Goal: Task Accomplishment & Management: Use online tool/utility

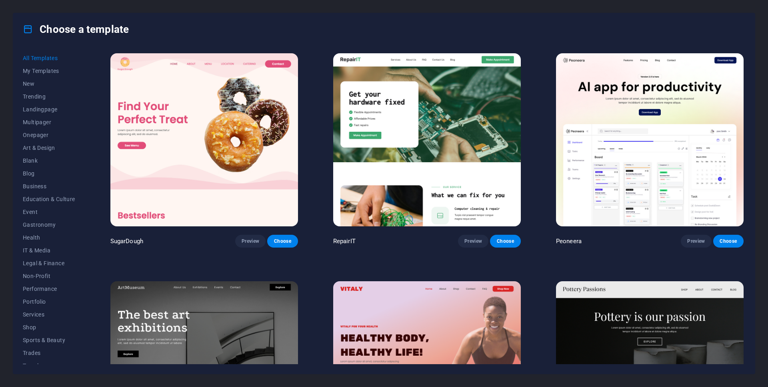
click at [748, 94] on div "All Templates My Templates New Trending Landingpage Multipager Onepager Art & D…" at bounding box center [384, 209] width 742 height 328
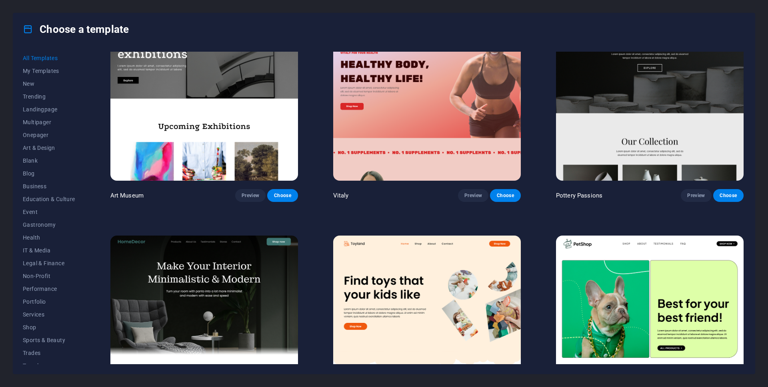
click at [747, 68] on div "All Templates My Templates New Trending Landingpage Multipager Onepager Art & D…" at bounding box center [384, 209] width 742 height 328
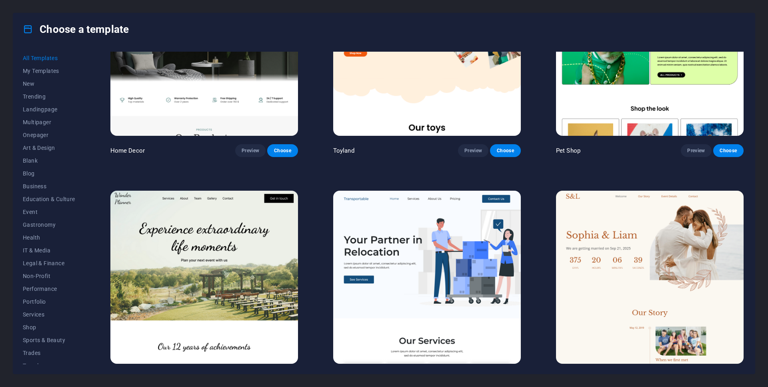
click at [747, 127] on div "All Templates My Templates New Trending Landingpage Multipager Onepager Art & D…" at bounding box center [384, 209] width 742 height 328
click at [747, 135] on div "All Templates My Templates New Trending Landingpage Multipager Onepager Art & D…" at bounding box center [384, 209] width 742 height 328
click at [746, 132] on div "All Templates My Templates New Trending Landingpage Multipager Onepager Art & D…" at bounding box center [384, 209] width 742 height 328
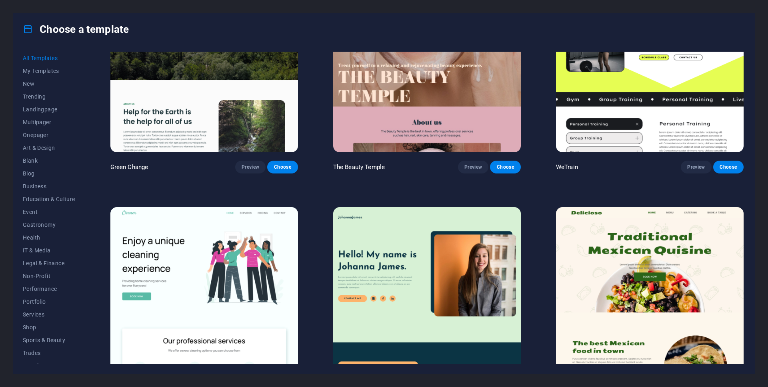
scroll to position [1669, 0]
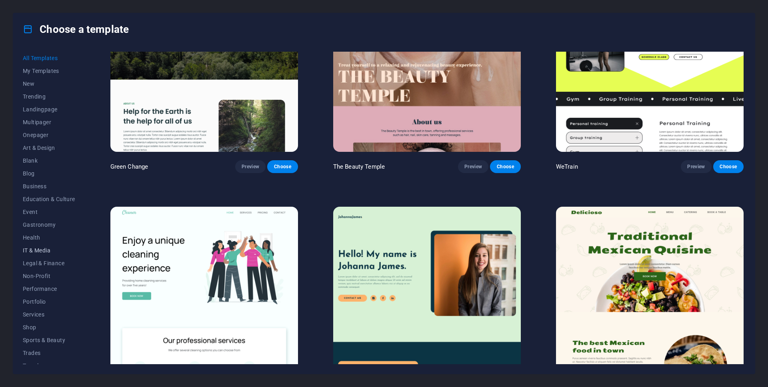
click at [30, 250] on span "IT & Media" at bounding box center [49, 250] width 52 height 6
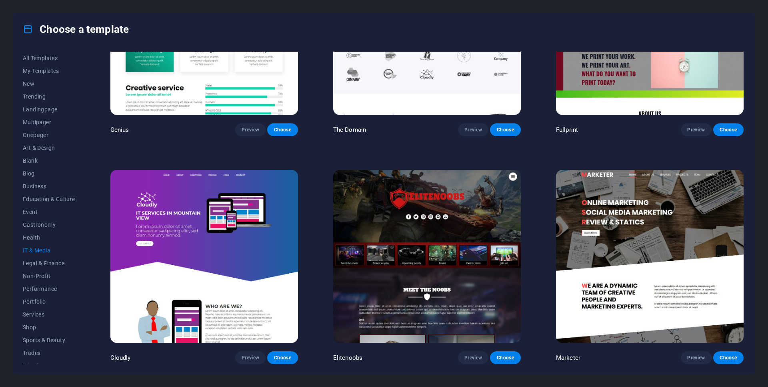
scroll to position [0, 0]
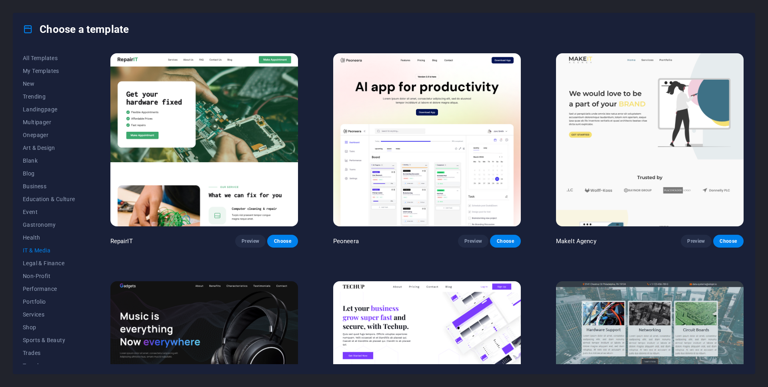
click at [30, 250] on span "IT & Media" at bounding box center [49, 250] width 52 height 6
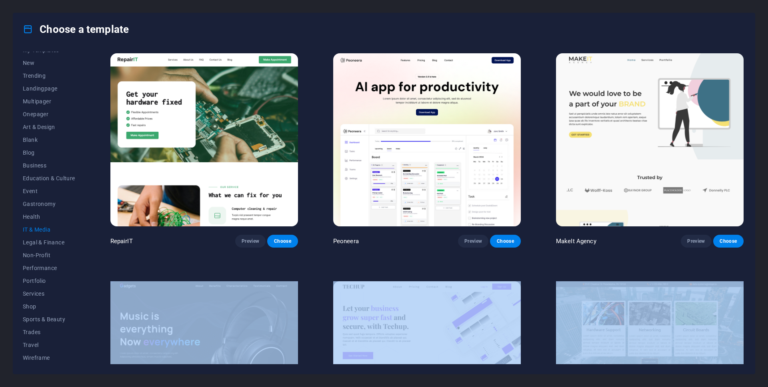
drag, startPoint x: 746, startPoint y: 196, endPoint x: 741, endPoint y: 305, distance: 109.7
click at [741, 305] on div "All Templates My Templates New Trending Landingpage Multipager Onepager Art & D…" at bounding box center [384, 209] width 742 height 328
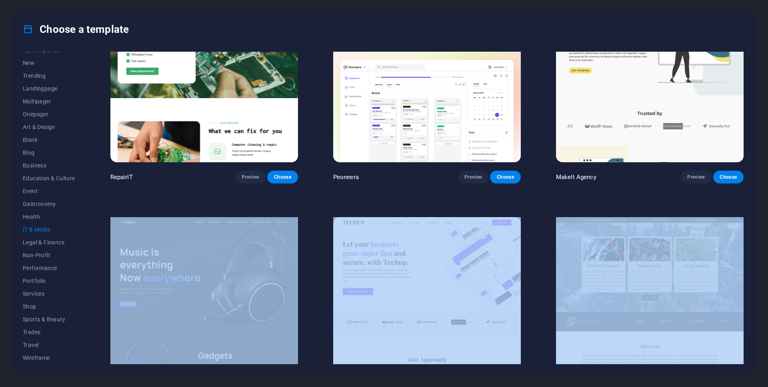
scroll to position [0, 0]
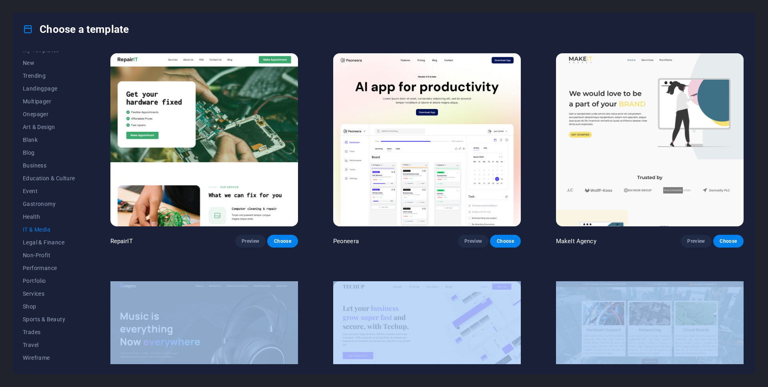
click at [37, 230] on span "IT & Media" at bounding box center [49, 229] width 52 height 6
click at [41, 241] on span "Legal & Finance" at bounding box center [49, 242] width 52 height 6
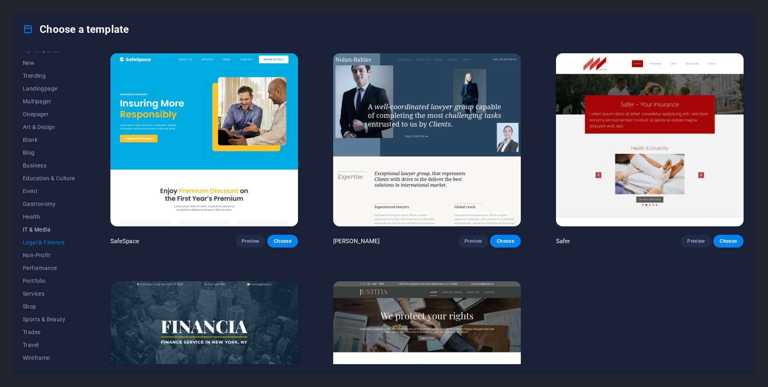
click at [41, 232] on button "IT & Media" at bounding box center [49, 229] width 52 height 13
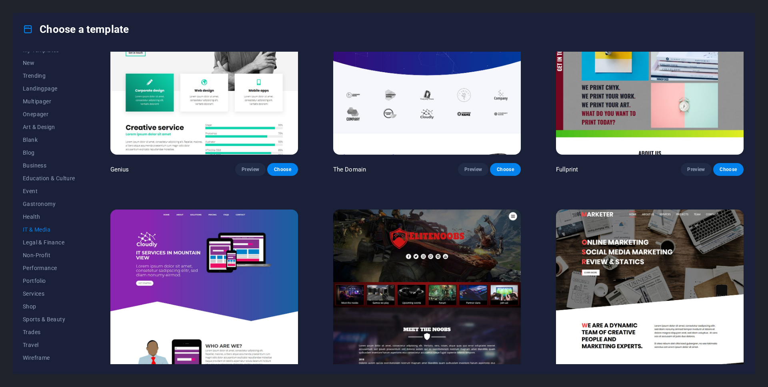
scroll to position [563, 0]
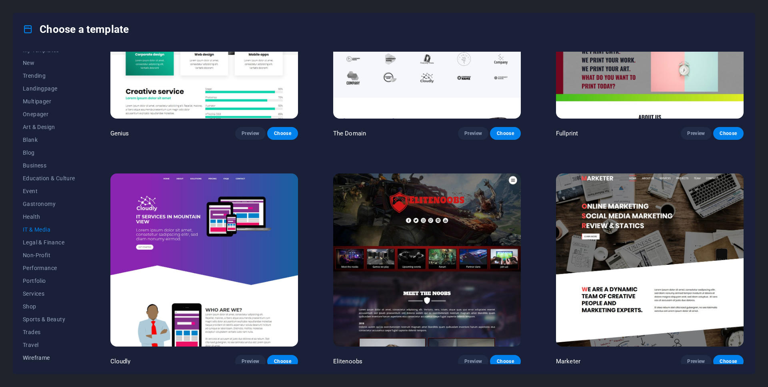
click at [34, 355] on span "Wireframe" at bounding box center [49, 357] width 52 height 6
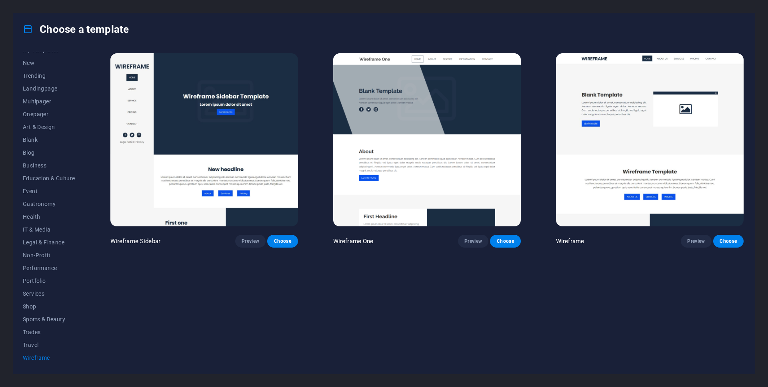
scroll to position [0, 0]
click at [259, 243] on span "Preview" at bounding box center [251, 241] width 18 height 6
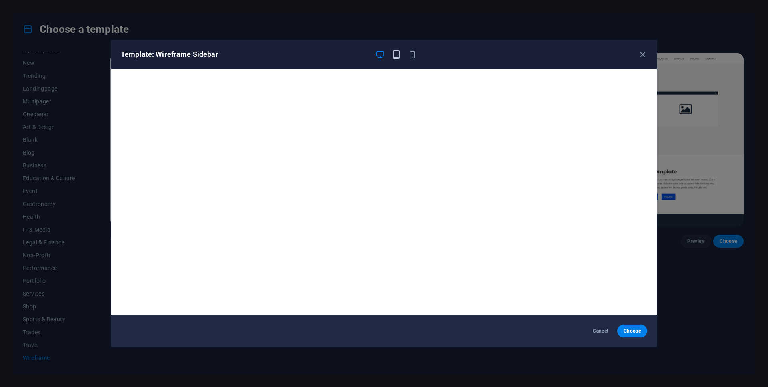
click at [392, 53] on icon "button" at bounding box center [396, 54] width 9 height 9
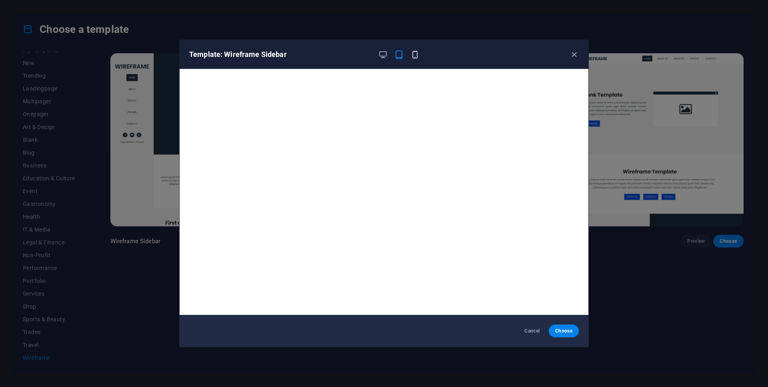
click at [412, 55] on icon "button" at bounding box center [415, 54] width 9 height 9
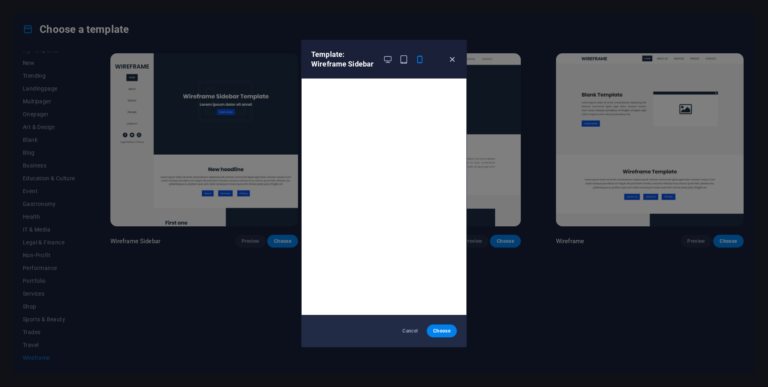
click at [450, 59] on icon "button" at bounding box center [452, 59] width 9 height 9
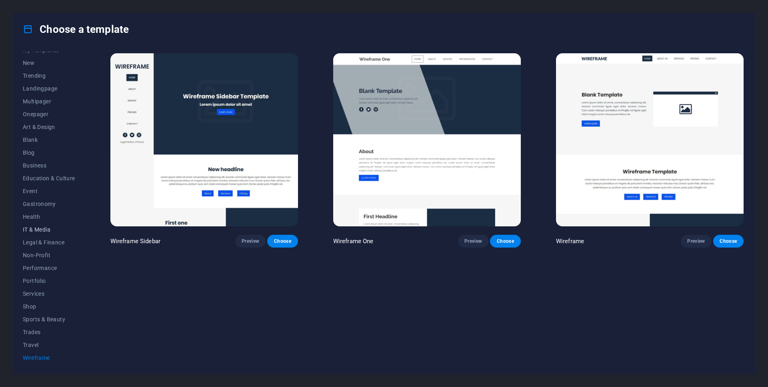
click at [33, 228] on span "IT & Media" at bounding box center [49, 229] width 52 height 6
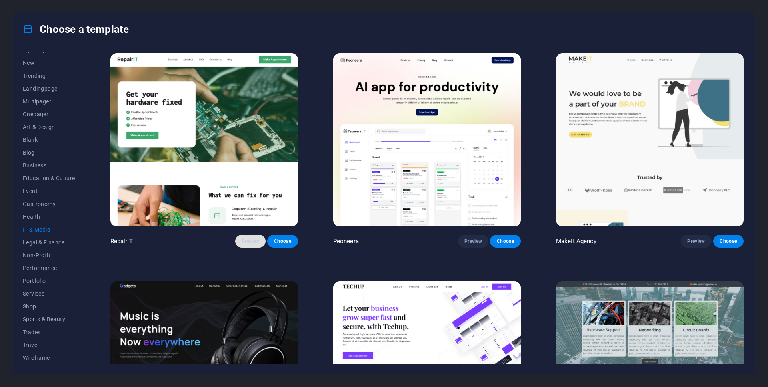
click at [259, 240] on button "Preview" at bounding box center [250, 240] width 30 height 13
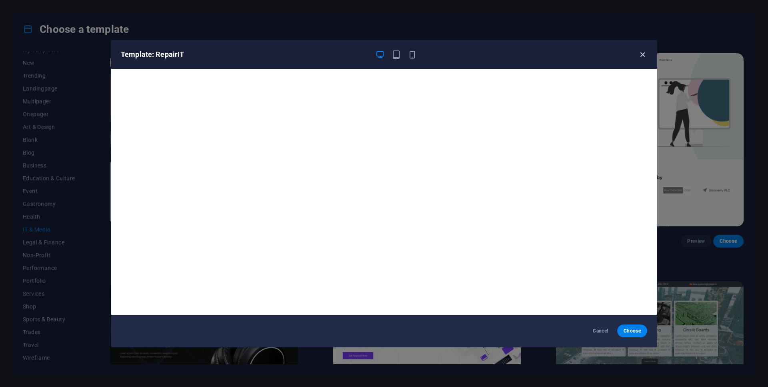
click at [640, 52] on icon "button" at bounding box center [642, 54] width 9 height 9
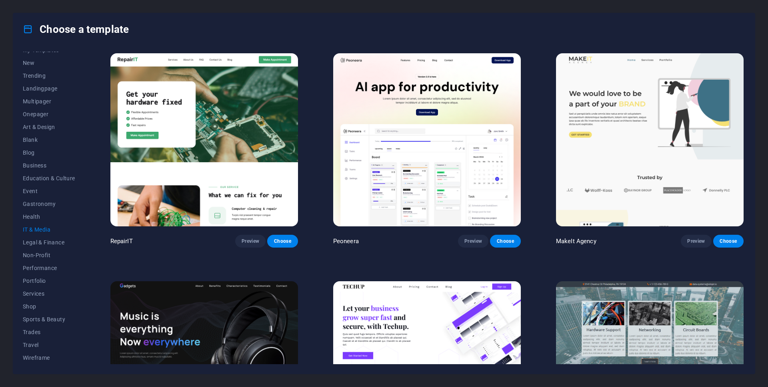
click at [82, 66] on div "All Templates My Templates New Trending Landingpage Multipager Onepager Art & D…" at bounding box center [54, 208] width 62 height 312
click at [46, 111] on span "Landingpage" at bounding box center [49, 109] width 52 height 6
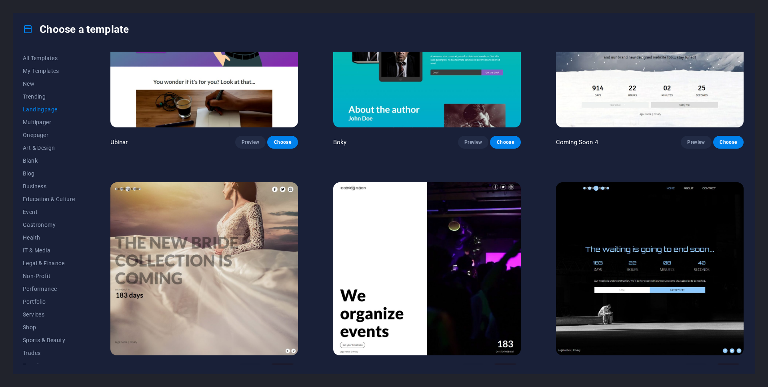
scroll to position [1698, 0]
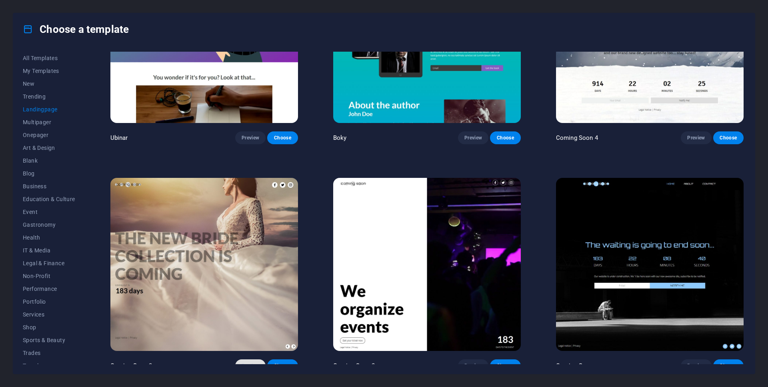
click at [255, 362] on span "Preview" at bounding box center [251, 365] width 18 height 6
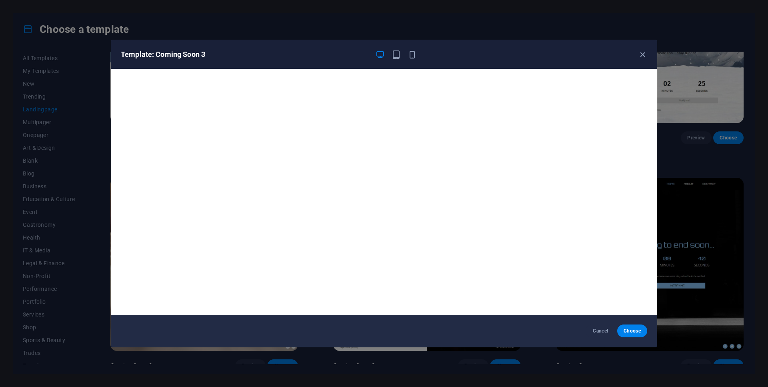
scroll to position [2, 0]
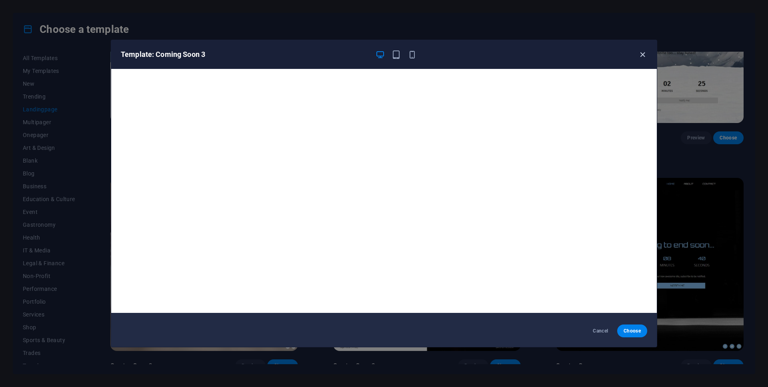
click at [646, 53] on icon "button" at bounding box center [642, 54] width 9 height 9
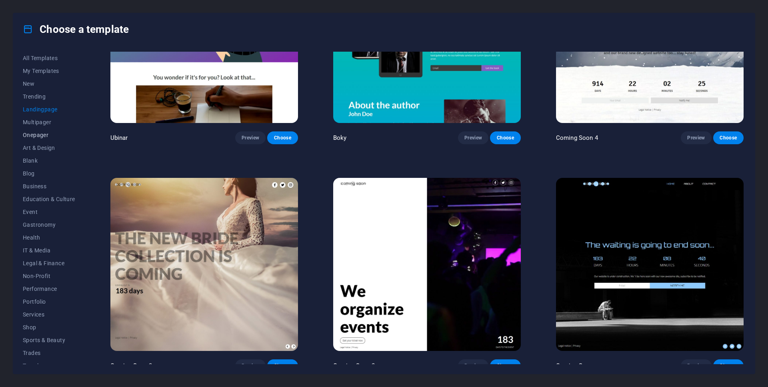
click at [45, 137] on span "Onepager" at bounding box center [49, 135] width 52 height 6
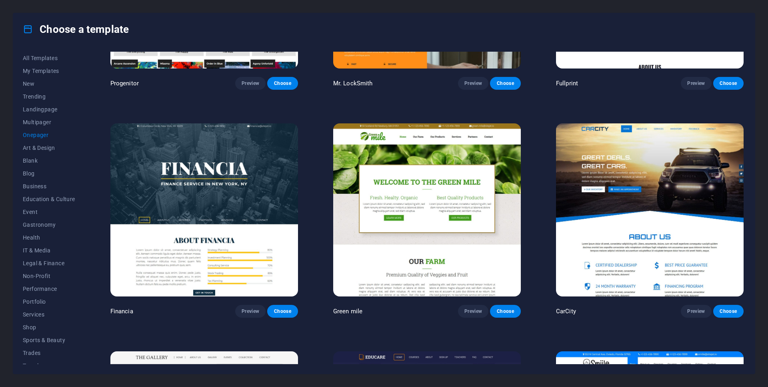
scroll to position [2892, 0]
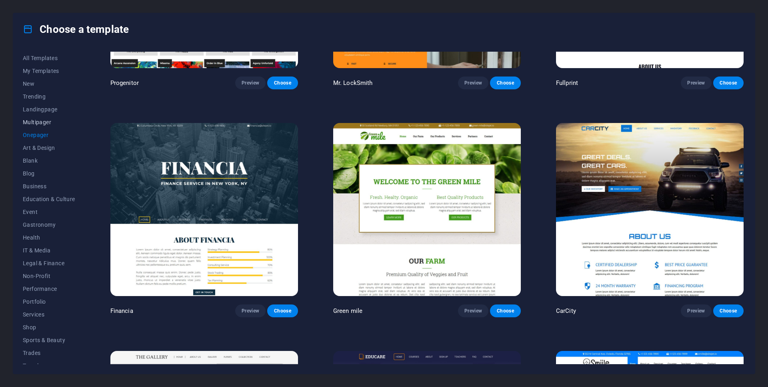
click at [41, 126] on button "Multipager" at bounding box center [49, 122] width 52 height 13
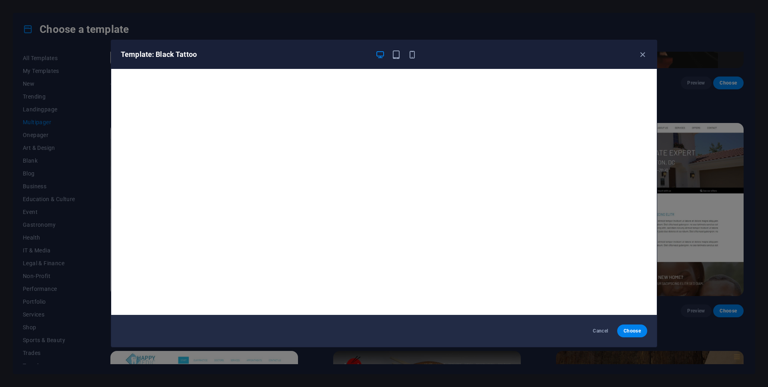
click at [645, 60] on div "Template: Black Tattoo" at bounding box center [384, 54] width 546 height 29
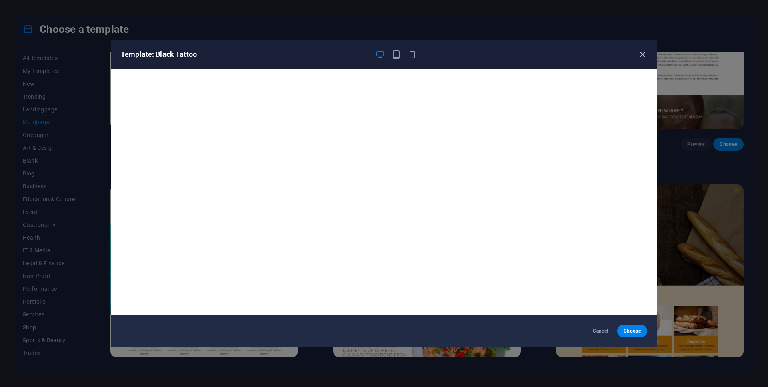
click at [644, 56] on icon "button" at bounding box center [642, 54] width 9 height 9
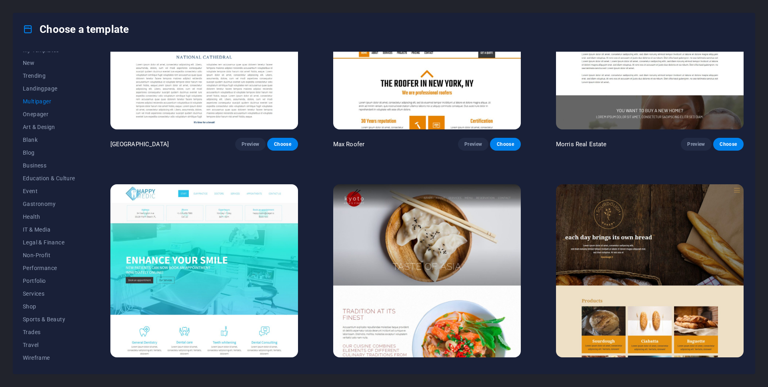
scroll to position [0, 0]
click at [36, 184] on span "Business" at bounding box center [49, 186] width 52 height 6
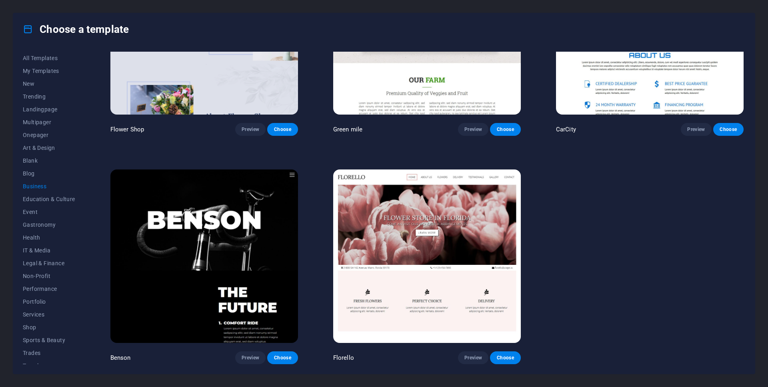
scroll to position [337, 0]
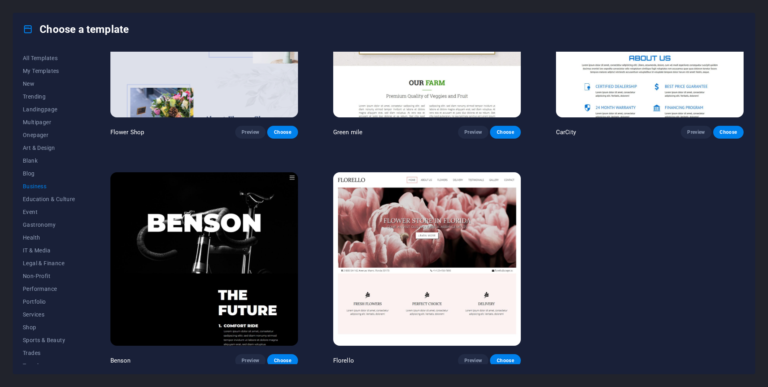
click at [44, 191] on button "Business" at bounding box center [49, 186] width 52 height 13
click at [247, 357] on span "Preview" at bounding box center [251, 360] width 18 height 6
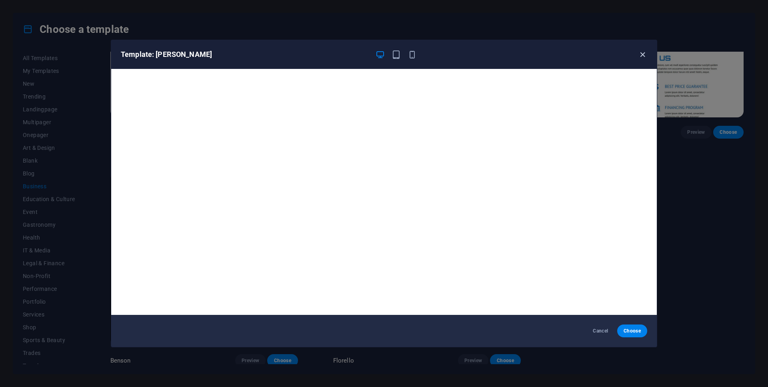
click at [643, 56] on icon "button" at bounding box center [642, 54] width 9 height 9
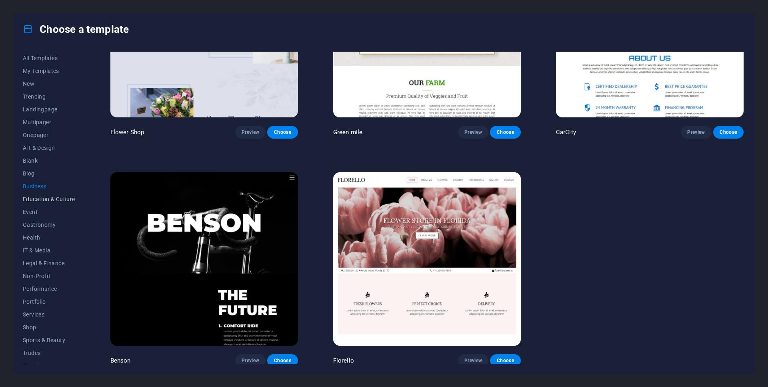
click at [47, 202] on button "Education & Culture" at bounding box center [49, 198] width 52 height 13
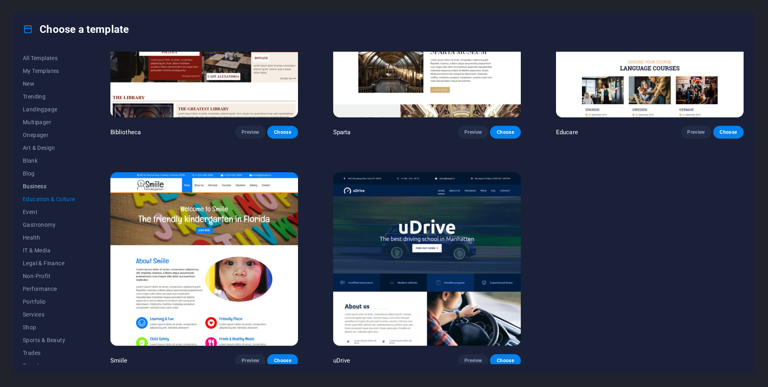
click at [33, 186] on span "Business" at bounding box center [49, 186] width 52 height 6
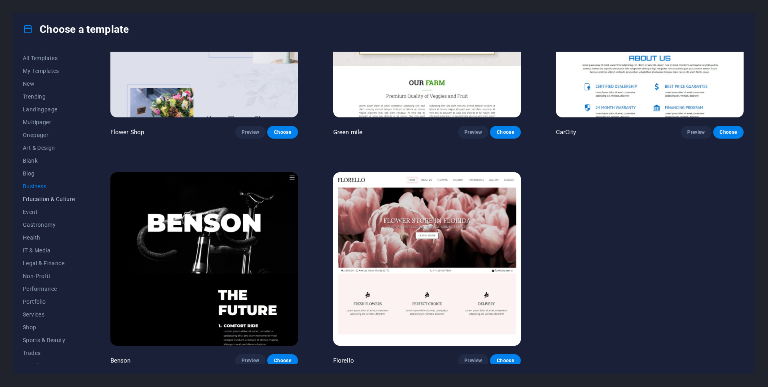
click at [32, 203] on button "Education & Culture" at bounding box center [49, 198] width 52 height 13
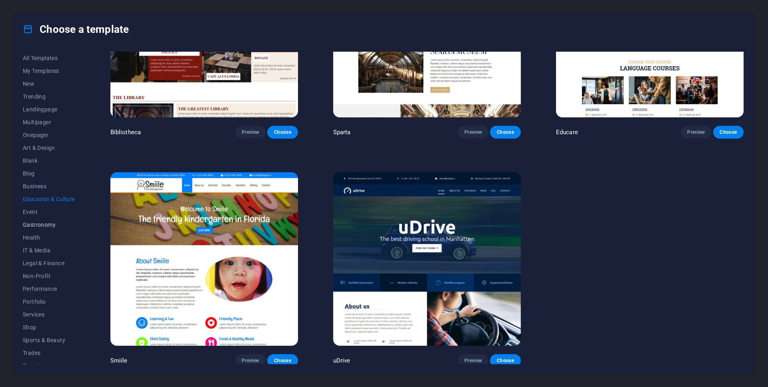
click at [32, 224] on span "Gastronomy" at bounding box center [49, 224] width 52 height 6
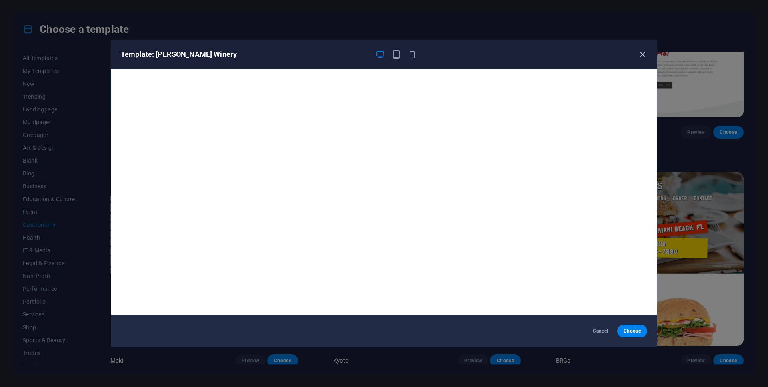
click at [643, 54] on icon "button" at bounding box center [642, 54] width 9 height 9
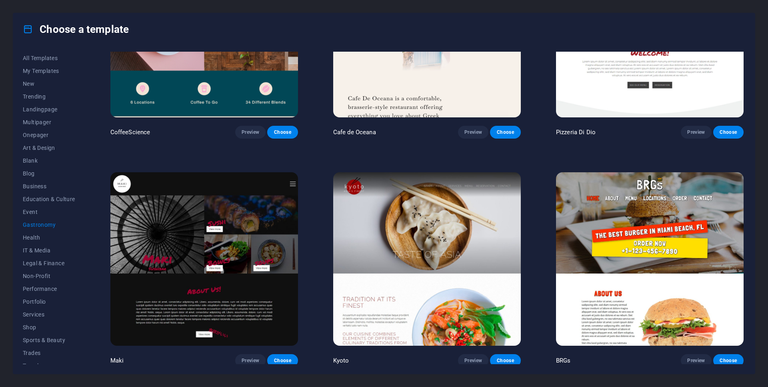
drag, startPoint x: 746, startPoint y: 157, endPoint x: 747, endPoint y: 200, distance: 43.2
click at [747, 200] on div "All Templates My Templates New Trending Landingpage Multipager Onepager Art & D…" at bounding box center [384, 209] width 742 height 328
click at [36, 232] on button "Health" at bounding box center [49, 237] width 52 height 13
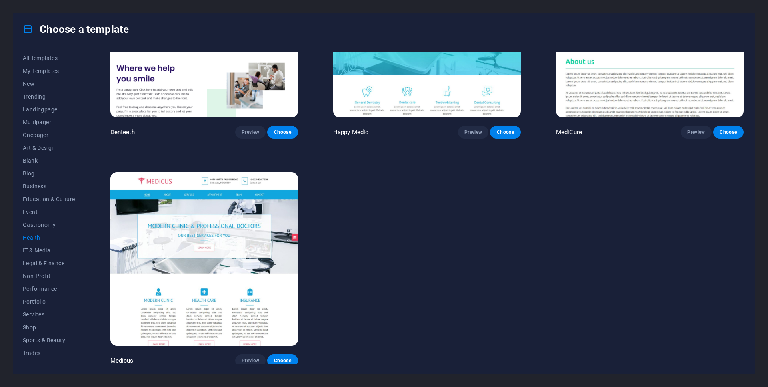
click at [22, 248] on div "All Templates My Templates New Trending Landingpage Multipager Onepager Art & D…" at bounding box center [384, 209] width 742 height 328
click at [30, 249] on span "IT & Media" at bounding box center [49, 250] width 52 height 6
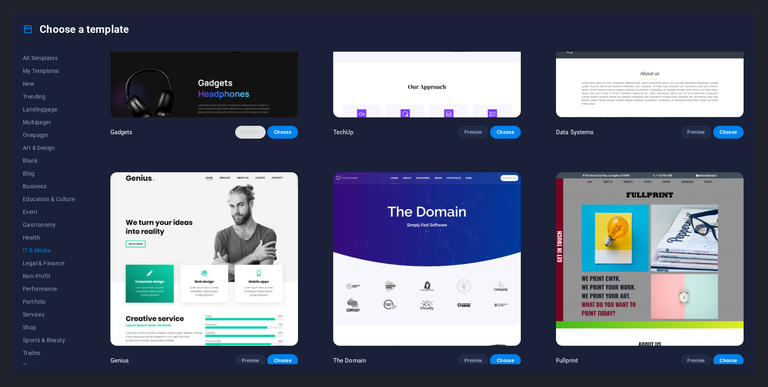
click at [249, 130] on span "Preview" at bounding box center [251, 132] width 18 height 6
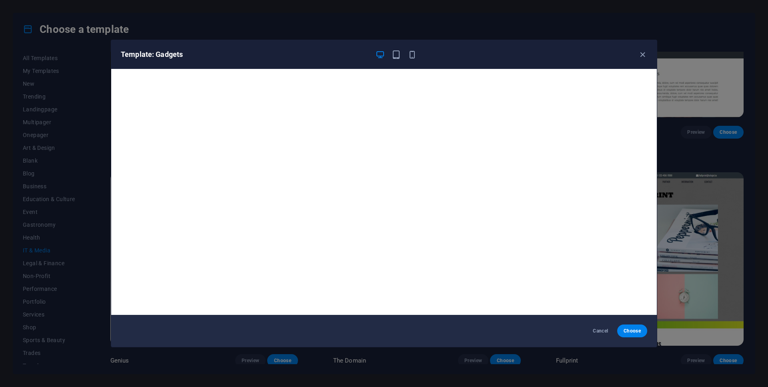
click at [413, 62] on div "Template: Gadgets" at bounding box center [384, 54] width 546 height 29
click at [413, 56] on icon "button" at bounding box center [412, 54] width 9 height 9
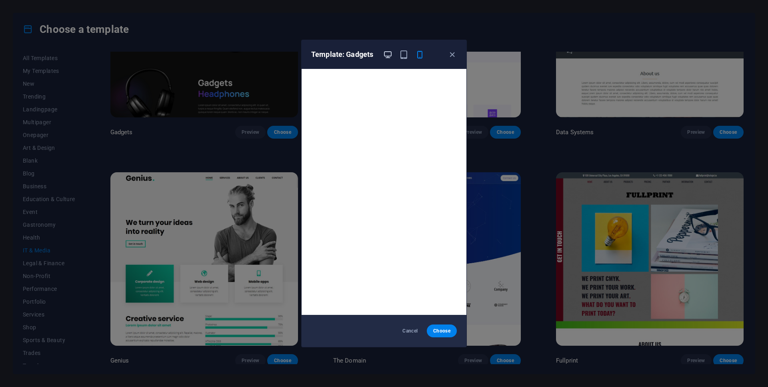
click at [389, 57] on icon "button" at bounding box center [387, 54] width 9 height 9
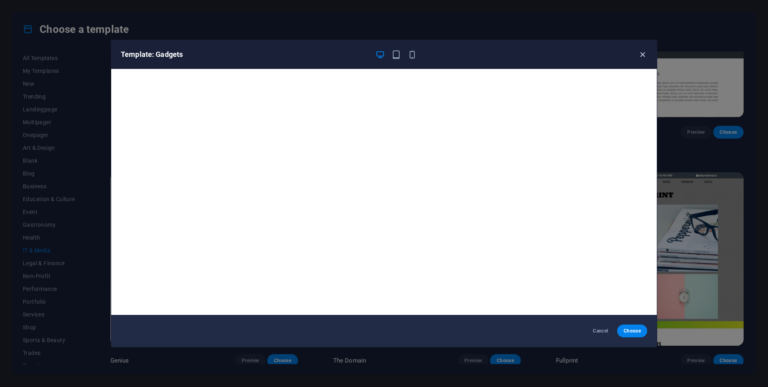
click at [641, 55] on icon "button" at bounding box center [642, 54] width 9 height 9
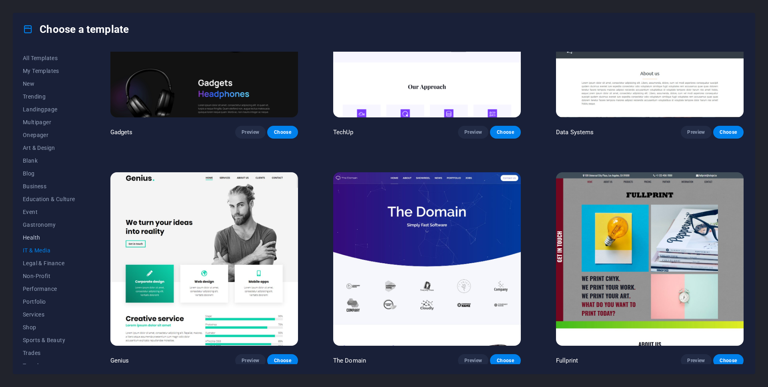
click at [27, 238] on span "Health" at bounding box center [49, 237] width 52 height 6
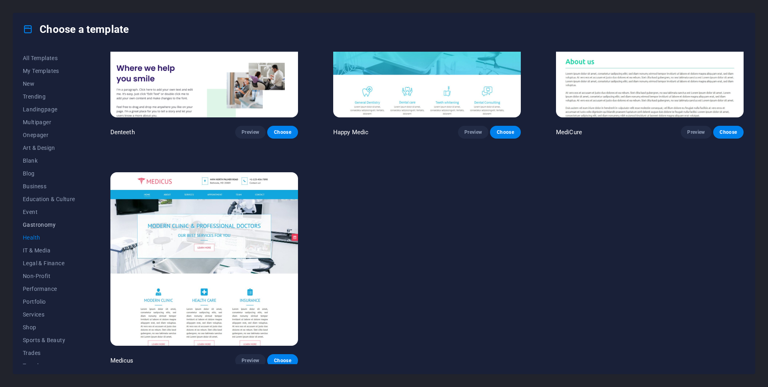
click at [35, 220] on button "Gastronomy" at bounding box center [49, 224] width 52 height 13
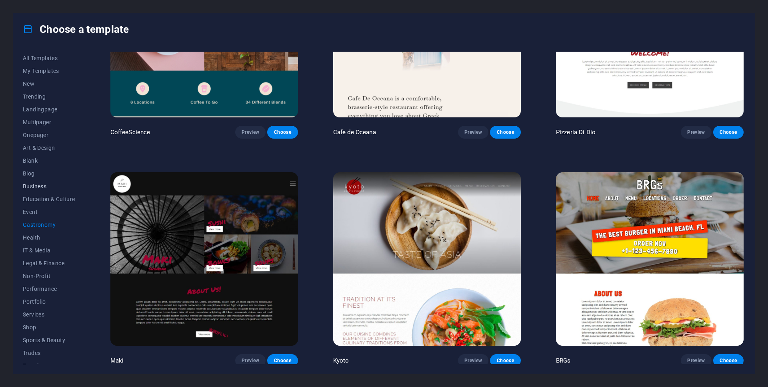
click at [34, 184] on span "Business" at bounding box center [49, 186] width 52 height 6
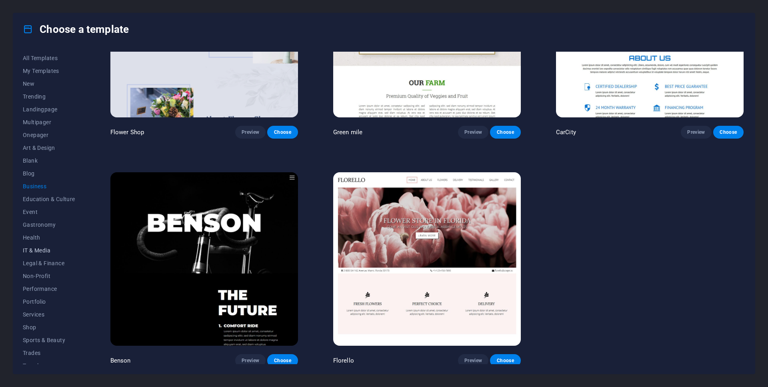
click at [33, 251] on span "IT & Media" at bounding box center [49, 250] width 52 height 6
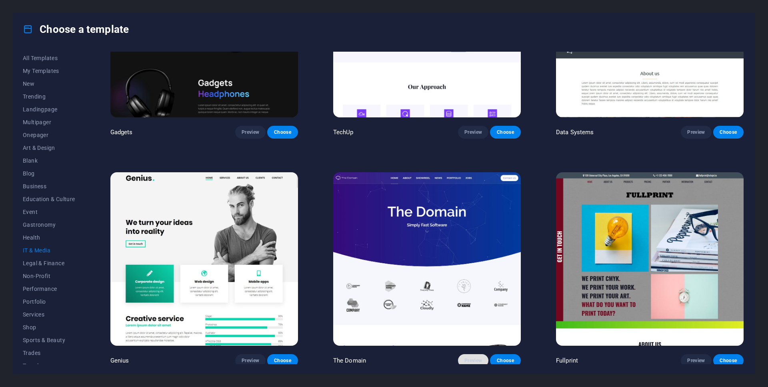
click at [472, 359] on span "Preview" at bounding box center [474, 360] width 18 height 6
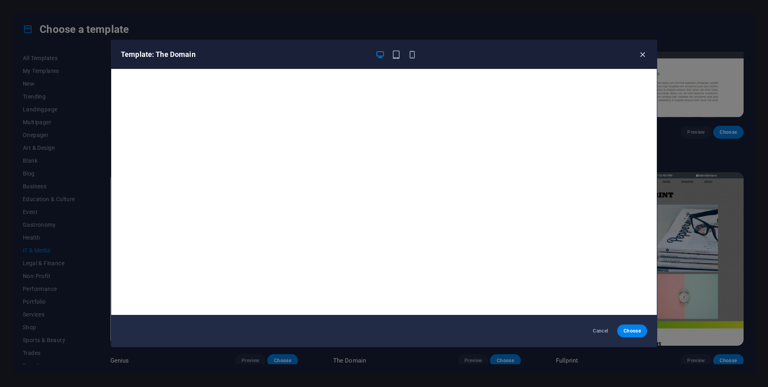
click at [645, 50] on icon "button" at bounding box center [642, 54] width 9 height 9
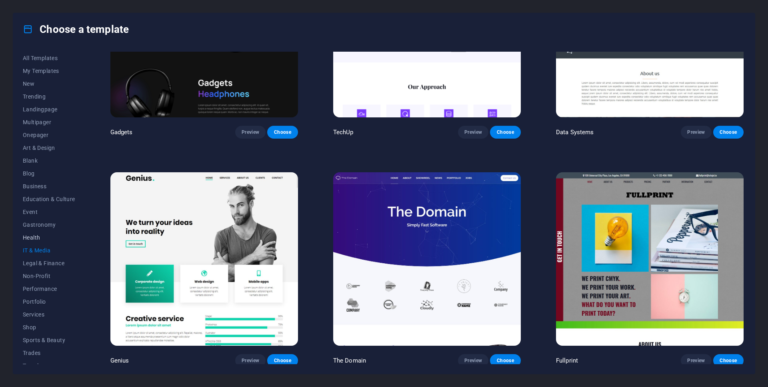
click at [36, 242] on button "Health" at bounding box center [49, 237] width 52 height 13
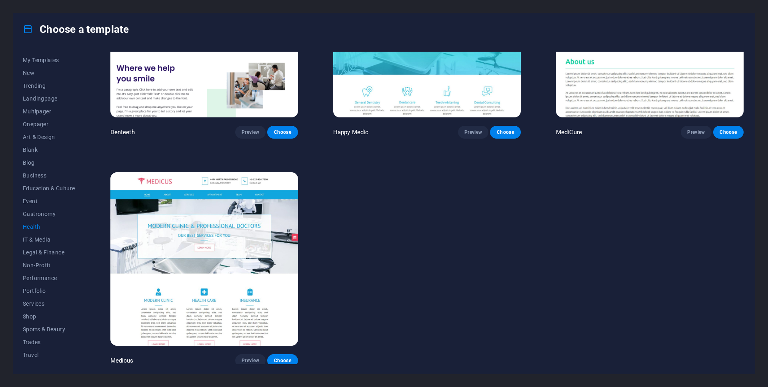
scroll to position [21, 0]
click at [32, 150] on span "Blog" at bounding box center [49, 152] width 52 height 6
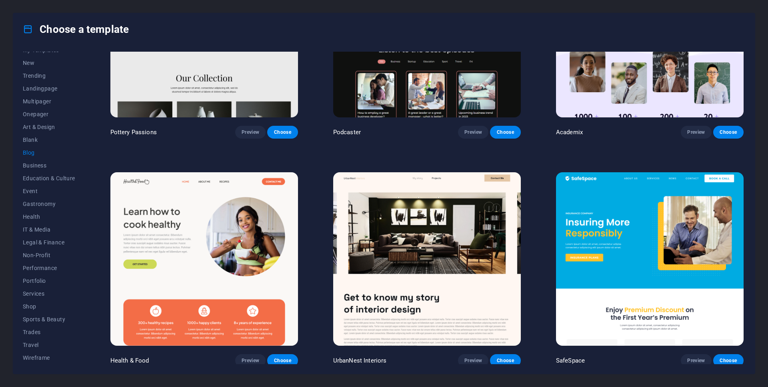
scroll to position [63, 0]
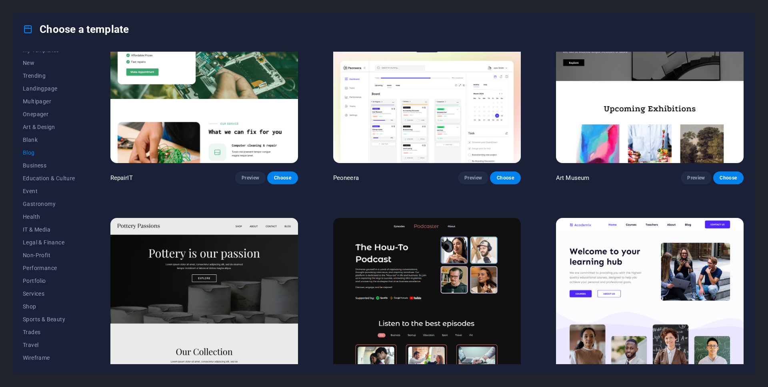
click at [406, 256] on img at bounding box center [427, 304] width 188 height 173
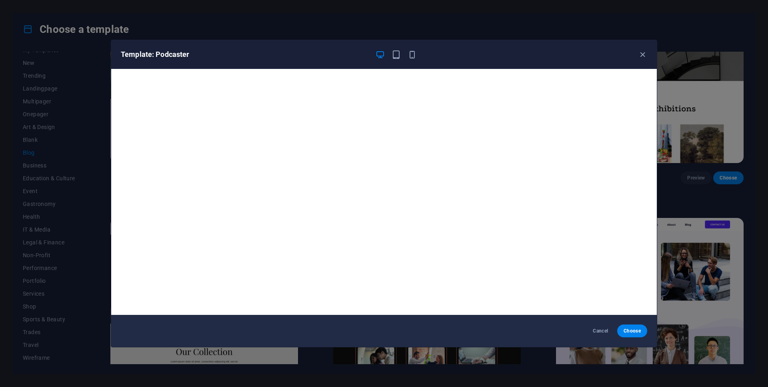
click at [657, 271] on div "Template: Podcaster Cancel Choose" at bounding box center [384, 193] width 768 height 387
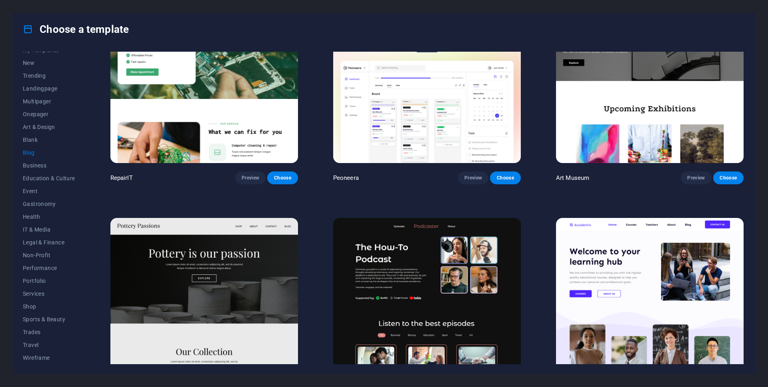
click at [746, 56] on div "All Templates My Templates New Trending Landingpage Multipager Onepager Art & D…" at bounding box center [384, 209] width 742 height 328
click at [82, 57] on div "All Templates My Templates New Trending Landingpage Multipager Onepager Art & D…" at bounding box center [54, 208] width 62 height 312
click at [84, 60] on div "All Templates My Templates New Trending Landingpage Multipager Onepager Art & D…" at bounding box center [54, 208] width 62 height 312
click at [47, 114] on span "Onepager" at bounding box center [49, 114] width 52 height 6
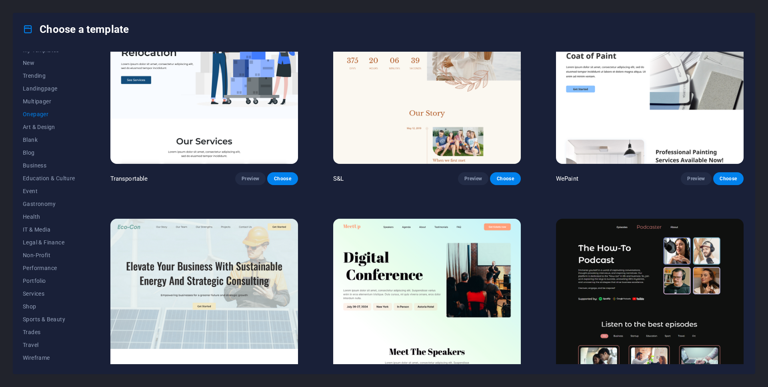
click at [86, 60] on div "All Templates My Templates New Trending Landingpage Multipager Onepager Art & D…" at bounding box center [384, 209] width 742 height 328
click at [46, 72] on span "My Templates" at bounding box center [49, 71] width 52 height 6
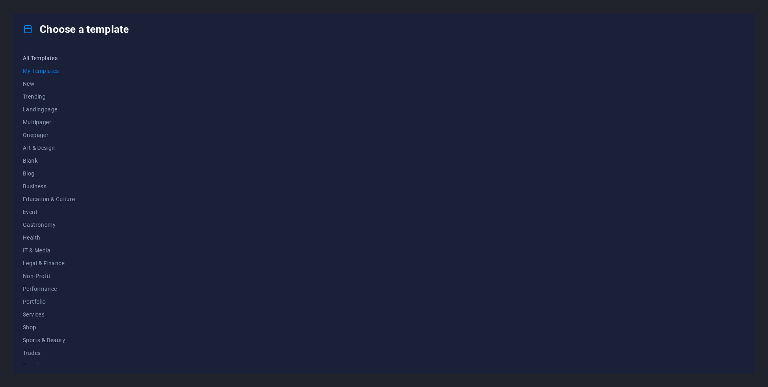
click at [48, 61] on span "All Templates" at bounding box center [49, 58] width 52 height 6
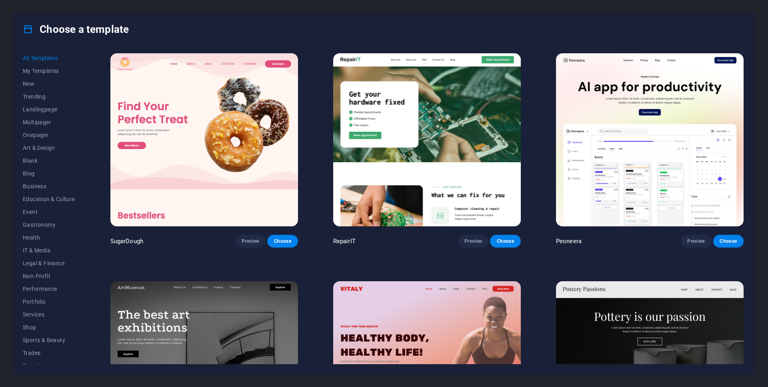
scroll to position [16, 0]
click at [661, 18] on div "Choose a template" at bounding box center [384, 29] width 742 height 32
click at [749, 131] on div "All Templates My Templates New Trending Landingpage Multipager Onepager Art & D…" at bounding box center [384, 209] width 742 height 328
click at [768, 125] on div "Choose a template All Templates My Templates New Trending Landingpage Multipage…" at bounding box center [384, 193] width 768 height 387
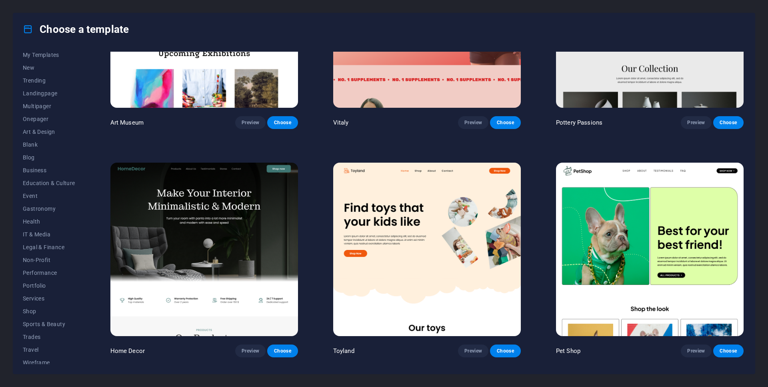
scroll to position [412, 0]
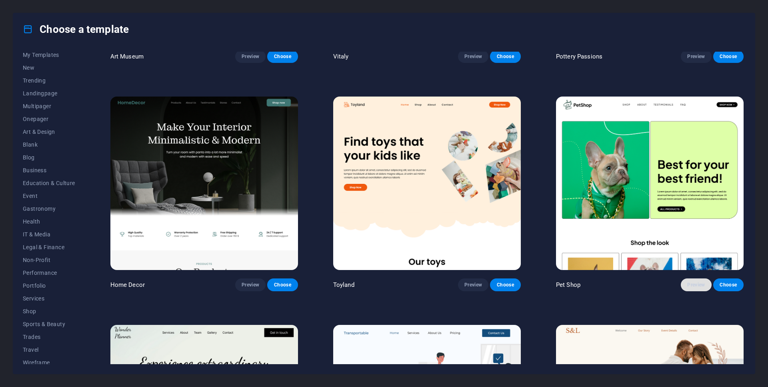
click at [701, 282] on span "Preview" at bounding box center [696, 284] width 18 height 6
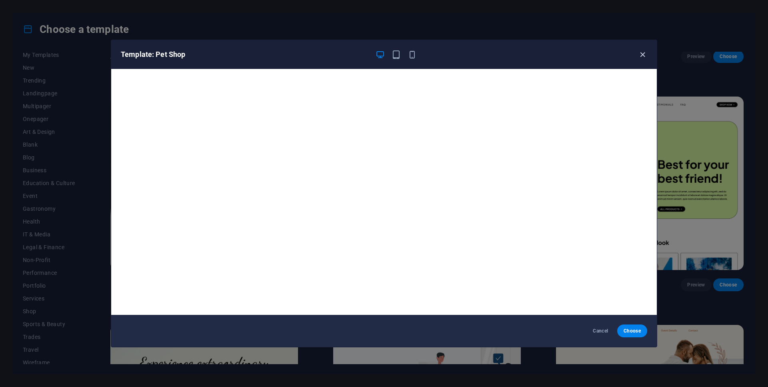
click at [639, 59] on icon "button" at bounding box center [642, 54] width 9 height 9
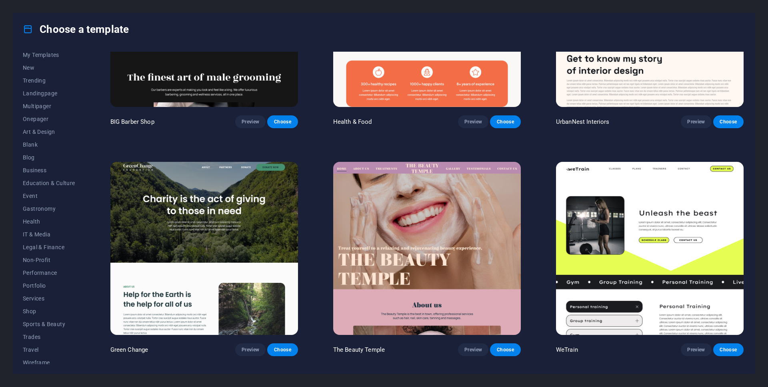
scroll to position [1503, 0]
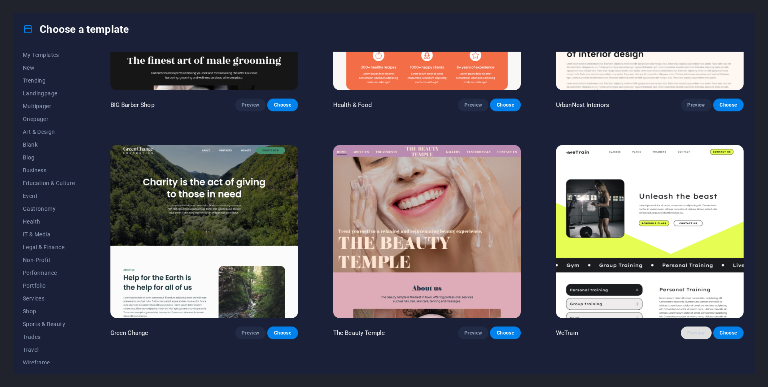
click at [693, 330] on button "Preview" at bounding box center [696, 332] width 30 height 13
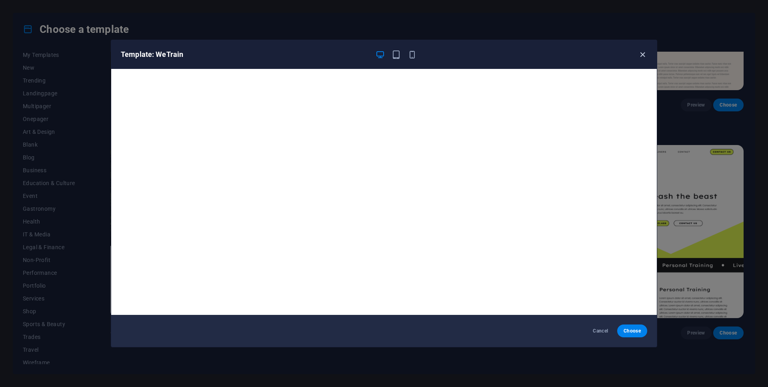
click at [643, 53] on icon "button" at bounding box center [642, 54] width 9 height 9
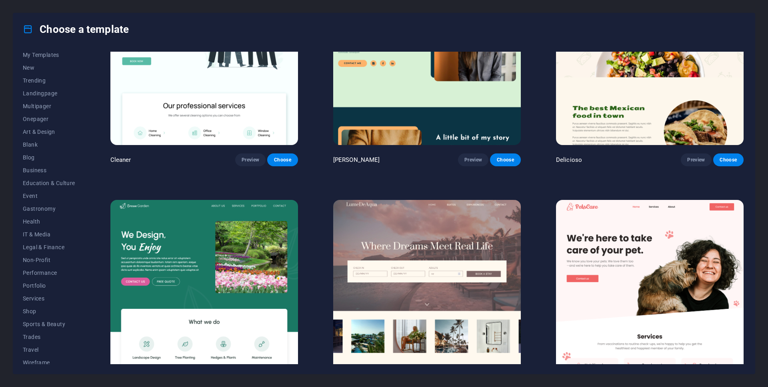
scroll to position [1971, 0]
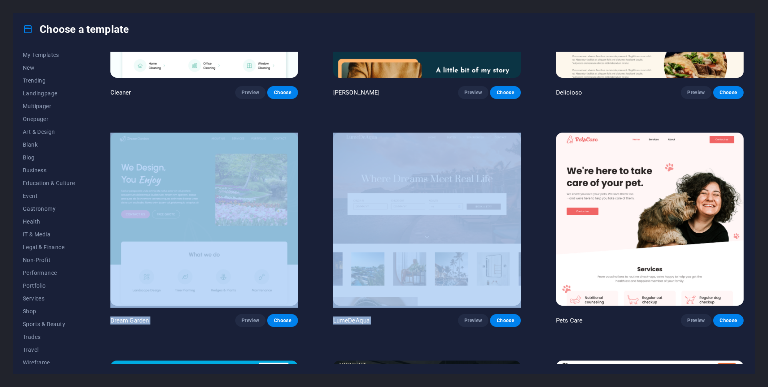
drag, startPoint x: 745, startPoint y: 103, endPoint x: 745, endPoint y: 115, distance: 12.4
click at [745, 115] on div "All Templates My Templates New Trending Landingpage Multipager Onepager Art & D…" at bounding box center [384, 209] width 742 height 328
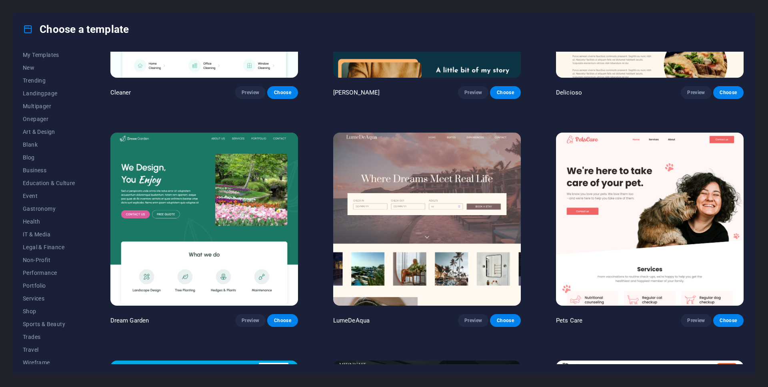
click at [758, 135] on div "Choose a template All Templates My Templates New Trending Landingpage Multipage…" at bounding box center [384, 193] width 768 height 387
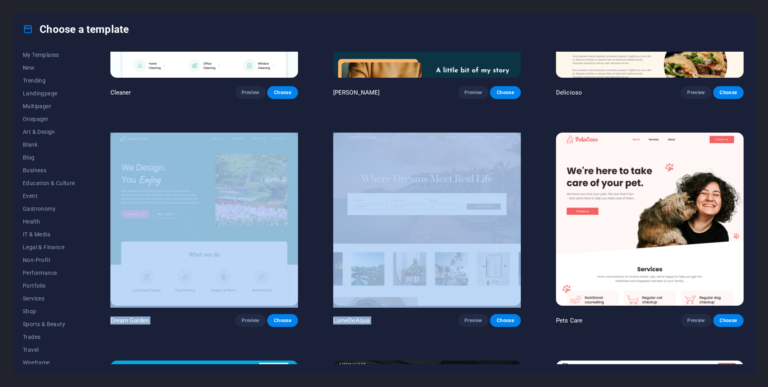
drag, startPoint x: 745, startPoint y: 104, endPoint x: 745, endPoint y: 109, distance: 4.4
click at [745, 109] on div "All Templates My Templates New Trending Landingpage Multipager Onepager Art & D…" at bounding box center [384, 209] width 742 height 328
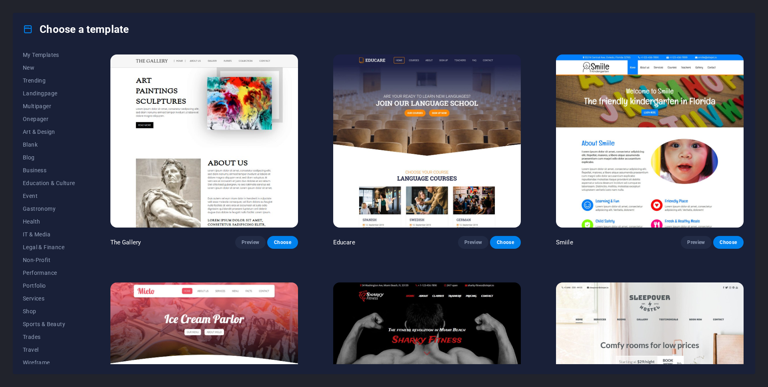
scroll to position [7532, 0]
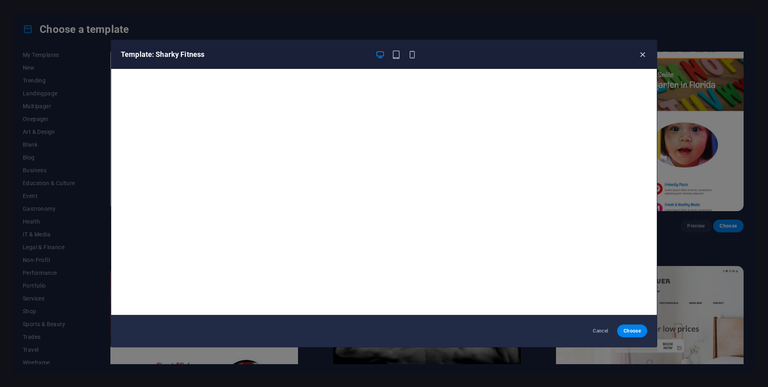
click at [643, 52] on icon "button" at bounding box center [642, 54] width 9 height 9
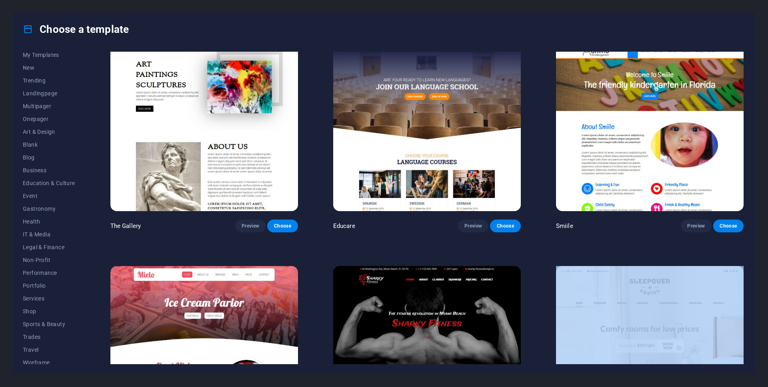
drag, startPoint x: 746, startPoint y: 235, endPoint x: 745, endPoint y: 244, distance: 9.6
click at [745, 244] on div "All Templates My Templates New Trending Landingpage Multipager Onepager Art & D…" at bounding box center [384, 209] width 742 height 328
click at [753, 217] on div "All Templates My Templates New Trending Landingpage Multipager Onepager Art & D…" at bounding box center [384, 209] width 742 height 328
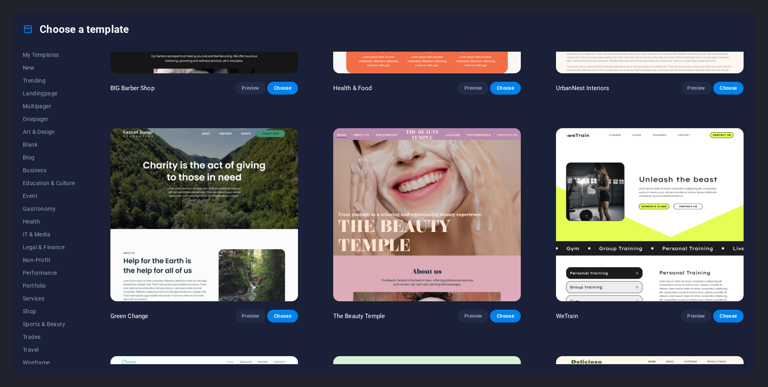
scroll to position [1553, 0]
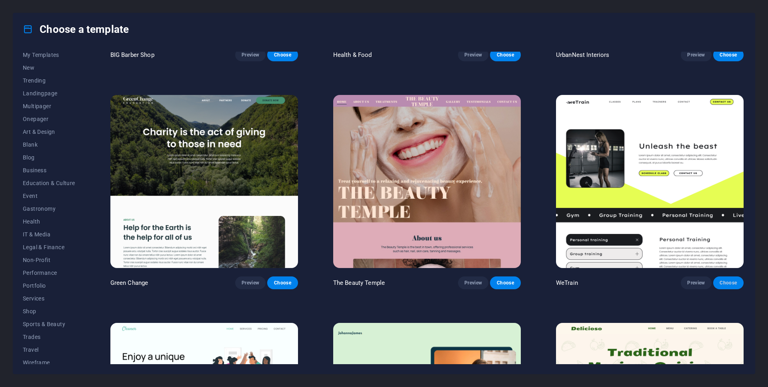
click at [735, 279] on button "Choose" at bounding box center [728, 282] width 30 height 13
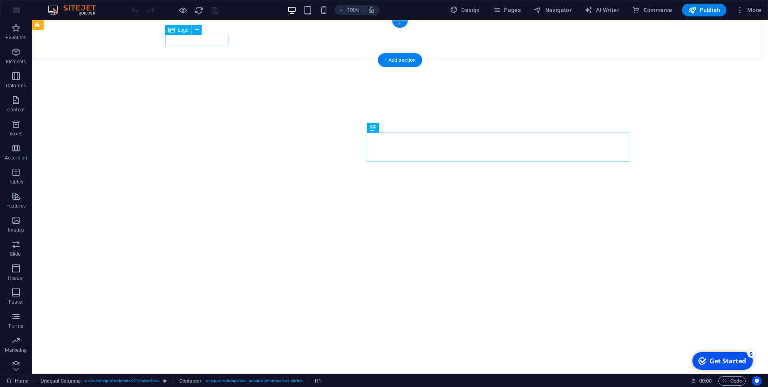
select select "%"
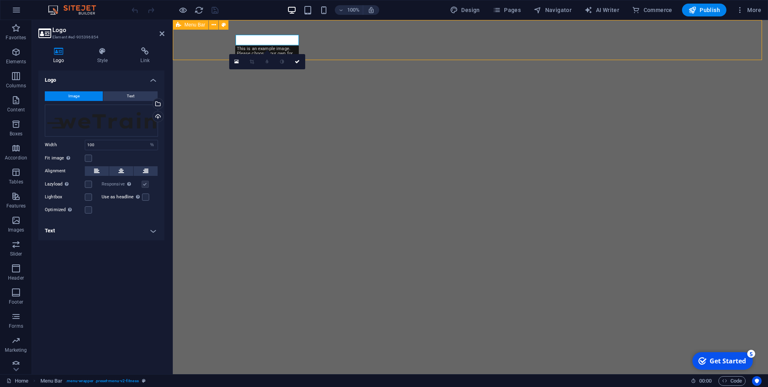
select select "header"
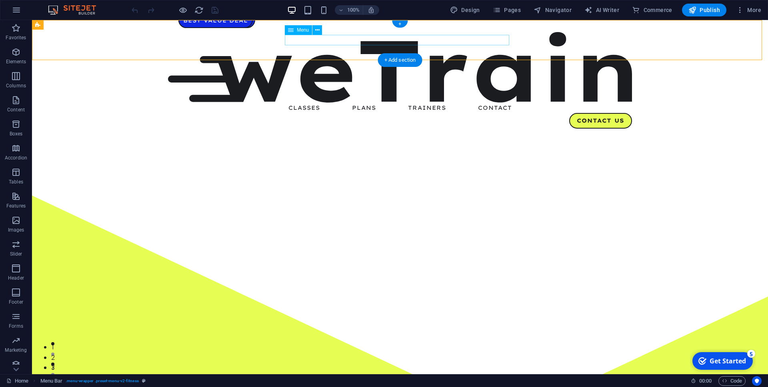
click at [305, 102] on nav "Classes Plans Trainers Contact" at bounding box center [400, 107] width 464 height 10
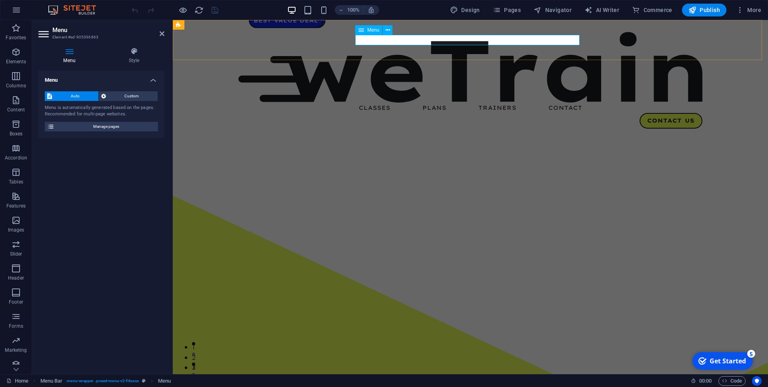
click at [375, 102] on nav "Classes Plans Trainers Contact" at bounding box center [470, 107] width 464 height 10
click at [387, 102] on nav "Classes Plans Trainers Contact" at bounding box center [470, 107] width 464 height 10
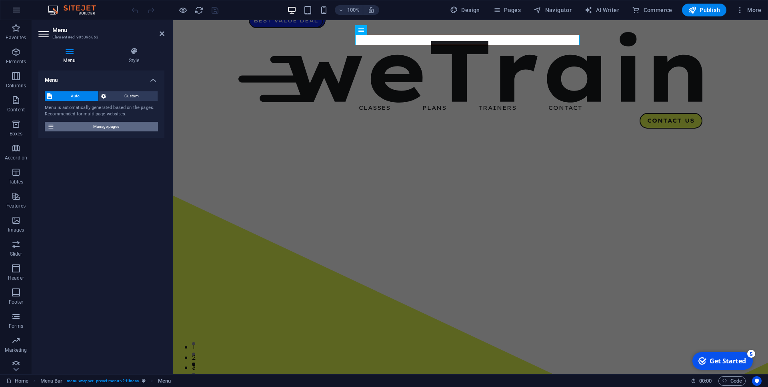
click at [114, 124] on span "Manage pages" at bounding box center [106, 127] width 99 height 10
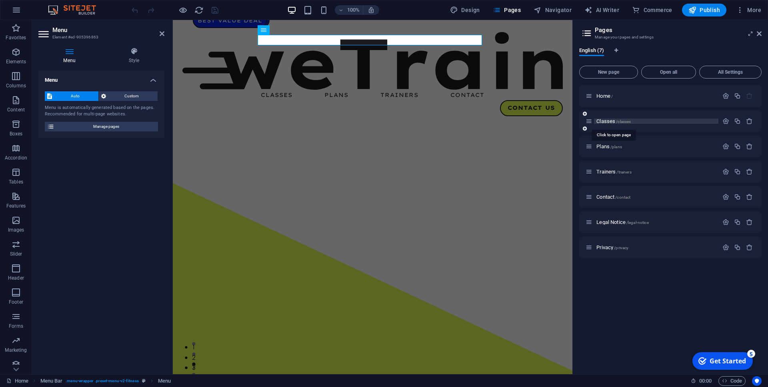
click at [610, 121] on span "Classes /classes" at bounding box center [614, 121] width 34 height 6
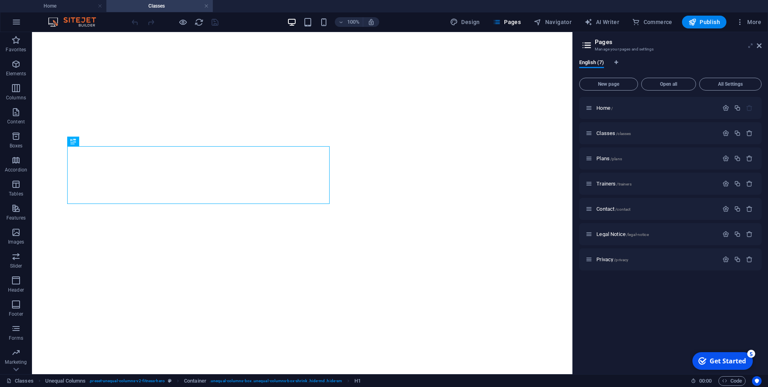
click at [751, 46] on icon at bounding box center [751, 45] width 0 height 6
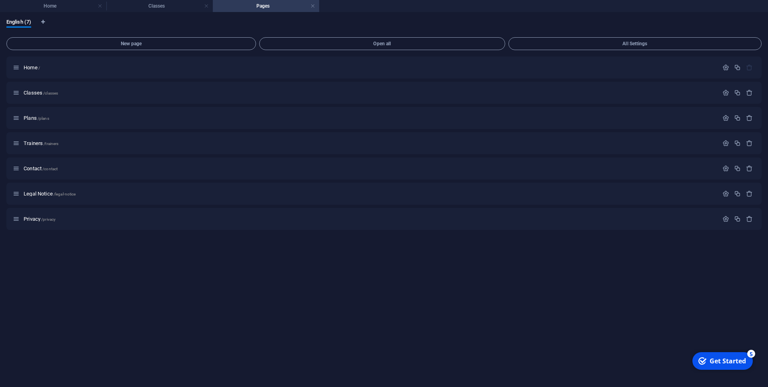
click at [310, 5] on h4 "Pages" at bounding box center [266, 6] width 106 height 9
click at [315, 5] on link at bounding box center [313, 6] width 5 height 8
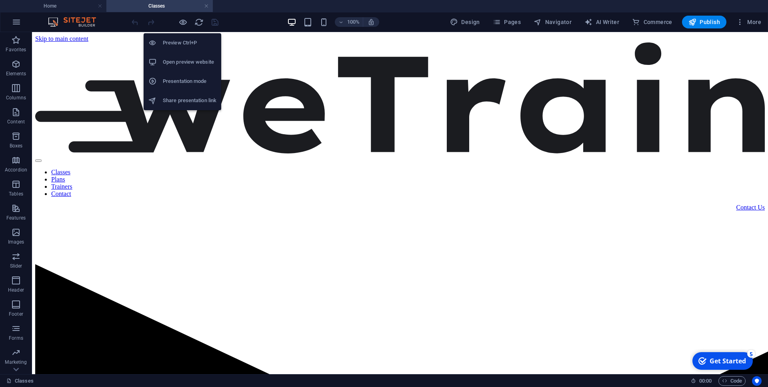
click at [189, 48] on li "Preview Ctrl+P" at bounding box center [183, 42] width 78 height 19
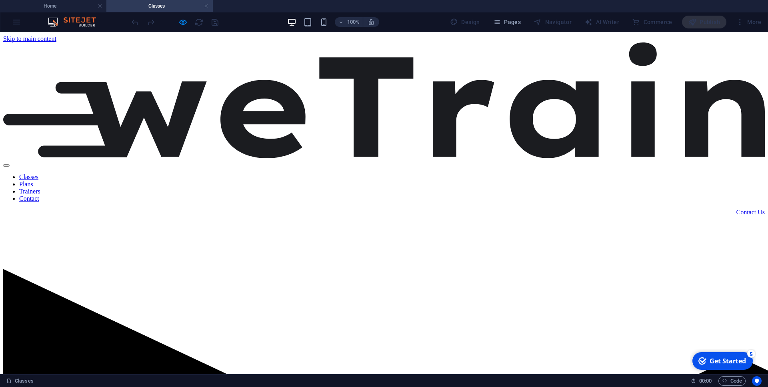
click at [38, 173] on link "Classes" at bounding box center [28, 176] width 19 height 7
click at [189, 51] on img at bounding box center [384, 100] width 762 height 116
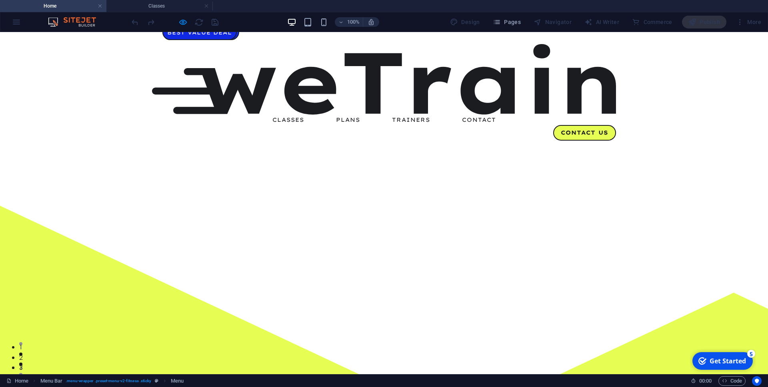
click at [282, 117] on link "Classes" at bounding box center [289, 120] width 32 height 6
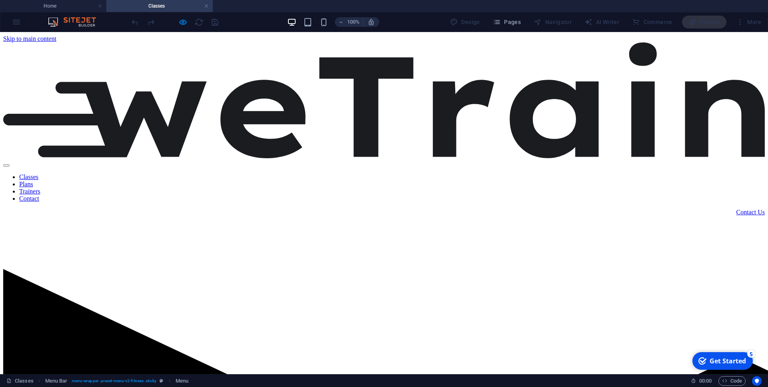
click at [197, 55] on img at bounding box center [384, 100] width 762 height 116
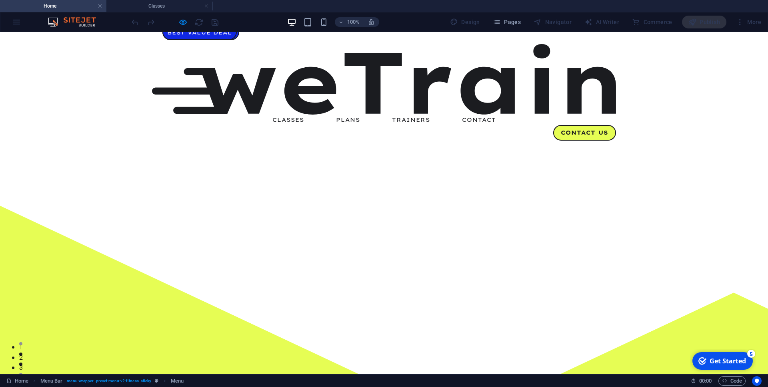
click at [329, 114] on ul "Classes Plans Trainers Contact" at bounding box center [384, 119] width 464 height 10
click at [355, 117] on link "Plans" at bounding box center [348, 120] width 24 height 6
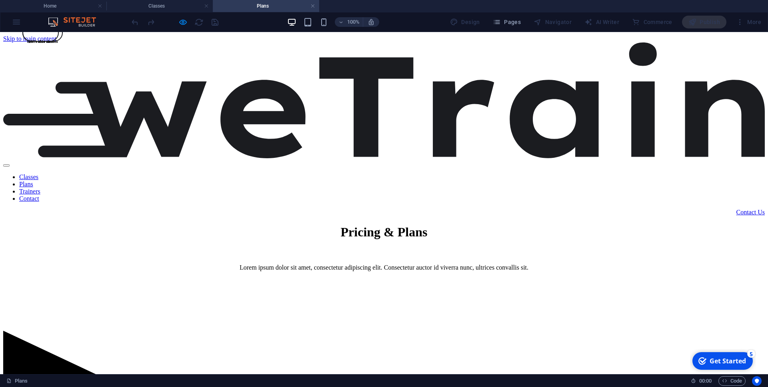
click at [414, 173] on nav "Classes Plans Trainers Contact" at bounding box center [384, 187] width 762 height 29
click at [413, 173] on nav "Classes Plans Trainers Contact" at bounding box center [384, 187] width 762 height 29
click at [404, 173] on nav "Classes Plans Trainers Contact" at bounding box center [384, 187] width 762 height 29
drag, startPoint x: 474, startPoint y: 50, endPoint x: 257, endPoint y: 20, distance: 219.2
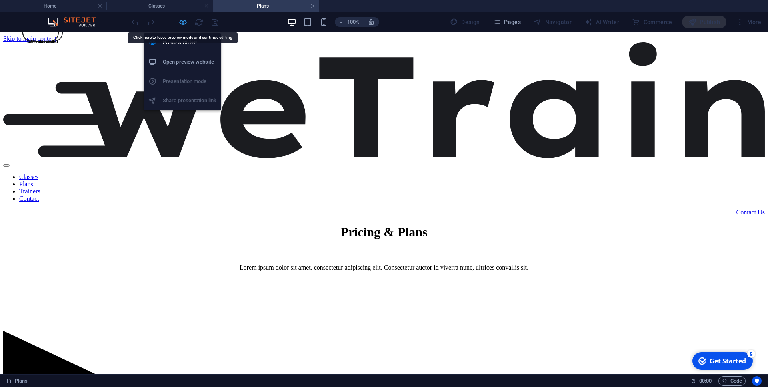
click at [181, 25] on icon "button" at bounding box center [182, 22] width 9 height 9
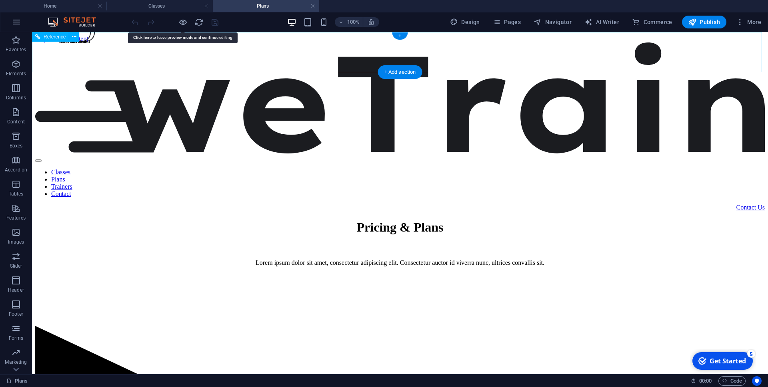
click at [426, 168] on nav "Classes Plans Trainers Contact" at bounding box center [400, 182] width 730 height 29
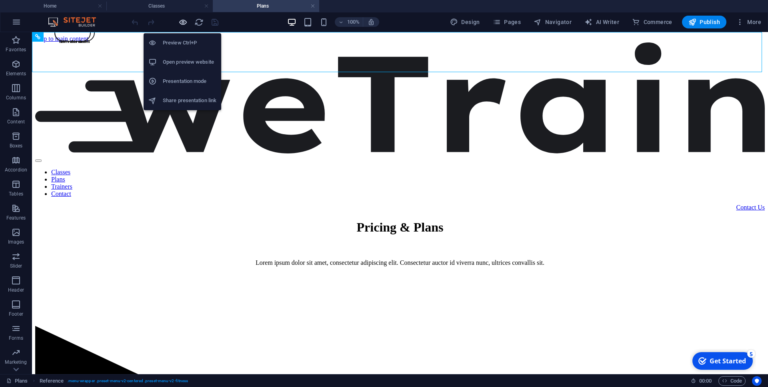
click at [186, 22] on icon "button" at bounding box center [182, 22] width 9 height 9
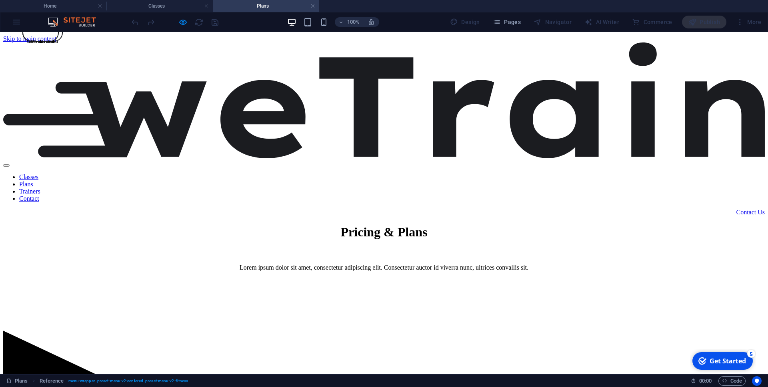
click at [40, 188] on link "Trainers" at bounding box center [29, 191] width 21 height 7
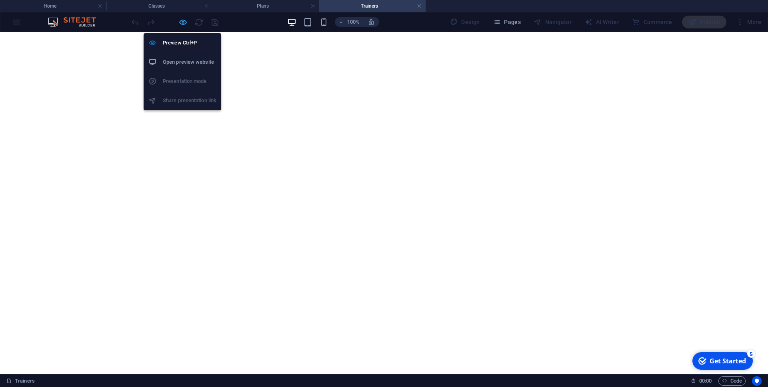
click at [184, 21] on icon "button" at bounding box center [182, 22] width 9 height 9
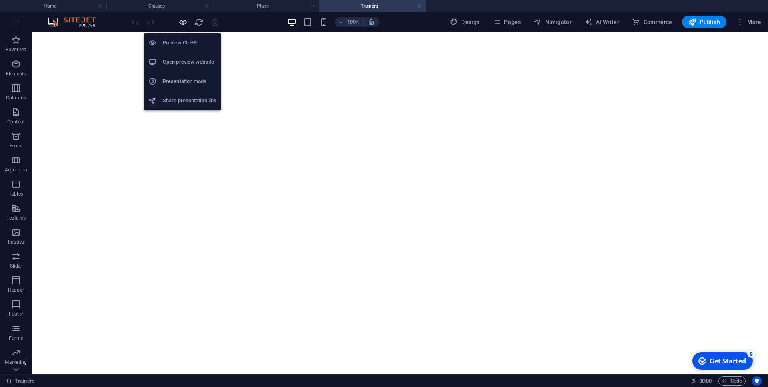
click at [184, 21] on icon "button" at bounding box center [182, 22] width 9 height 9
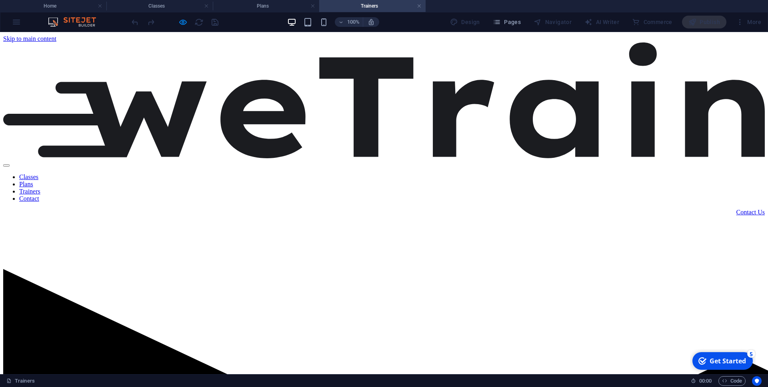
click at [39, 195] on link "Contact" at bounding box center [29, 198] width 20 height 7
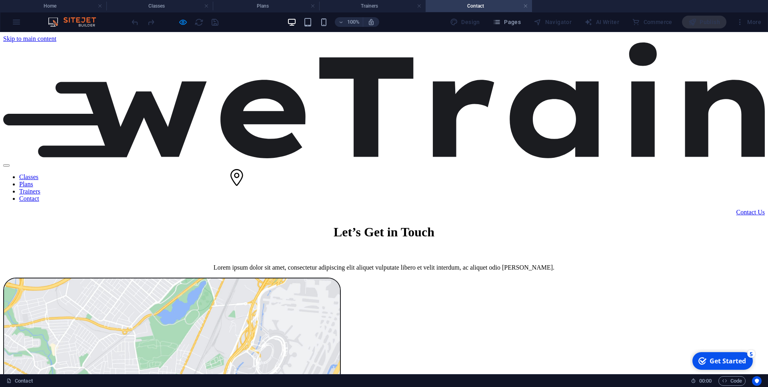
click at [286, 173] on nav "Classes Plans Trainers Contact" at bounding box center [384, 187] width 762 height 29
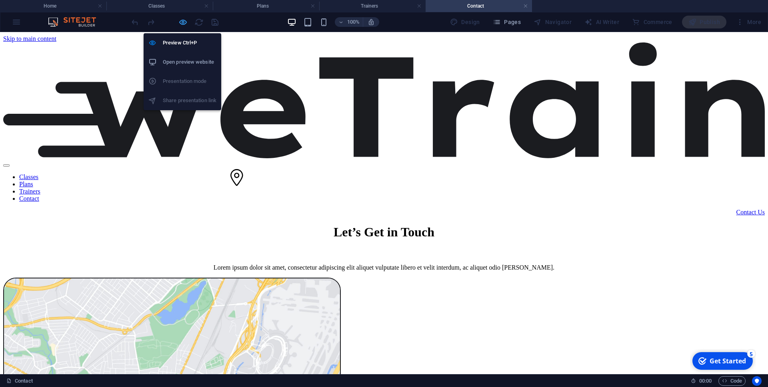
click at [184, 18] on icon "button" at bounding box center [182, 22] width 9 height 9
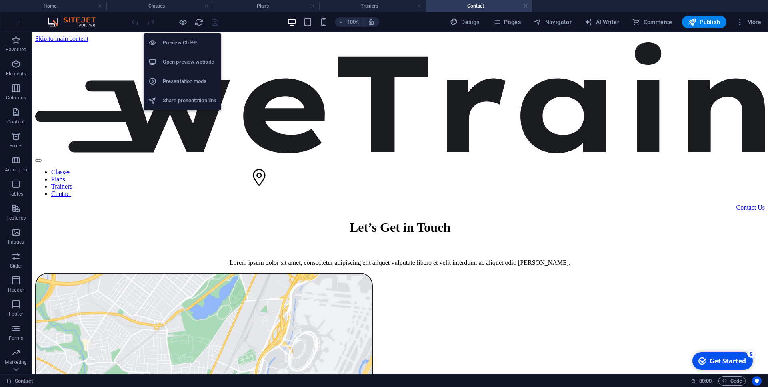
click at [190, 41] on h6 "Preview Ctrl+P" at bounding box center [190, 43] width 54 height 10
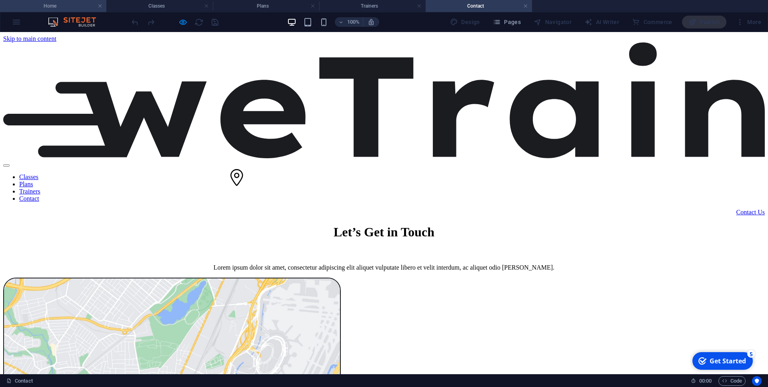
click at [76, 5] on h4 "Home" at bounding box center [53, 6] width 106 height 9
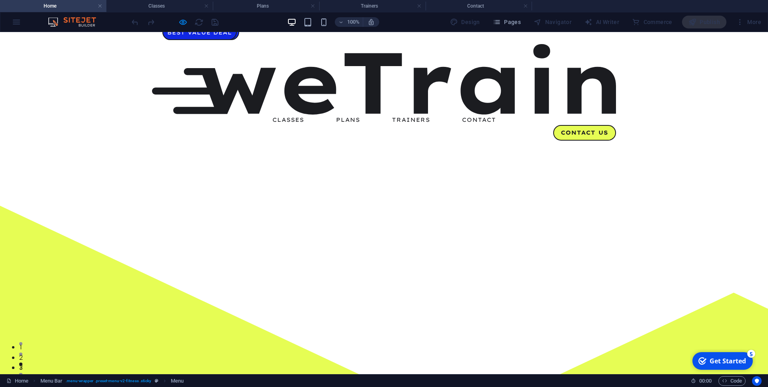
click at [189, 54] on img at bounding box center [384, 79] width 464 height 70
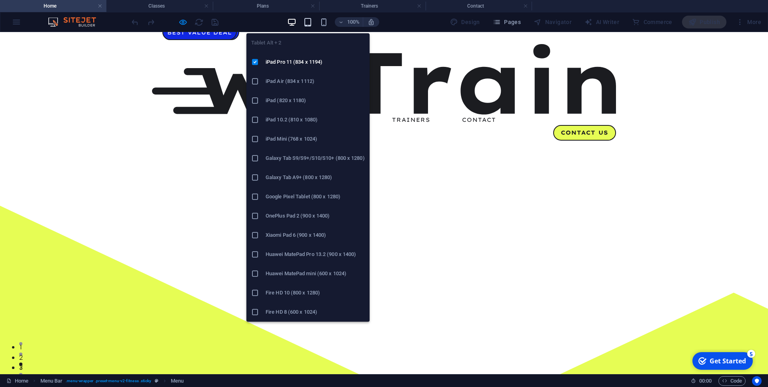
click at [0, 0] on icon "button" at bounding box center [0, 0] width 0 height 0
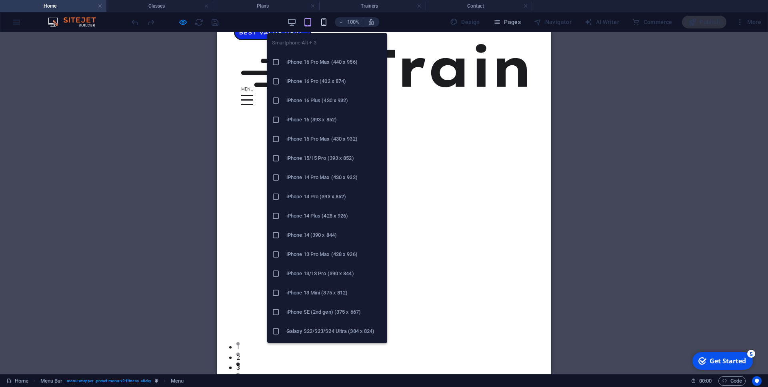
click at [324, 20] on icon "button" at bounding box center [323, 22] width 9 height 9
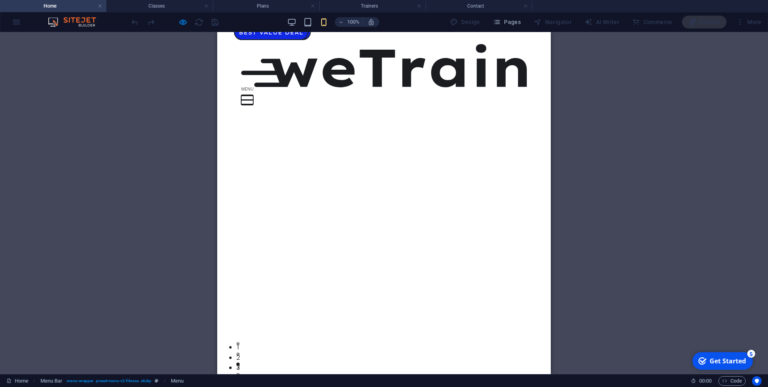
click at [253, 95] on button at bounding box center [247, 95] width 12 height 1
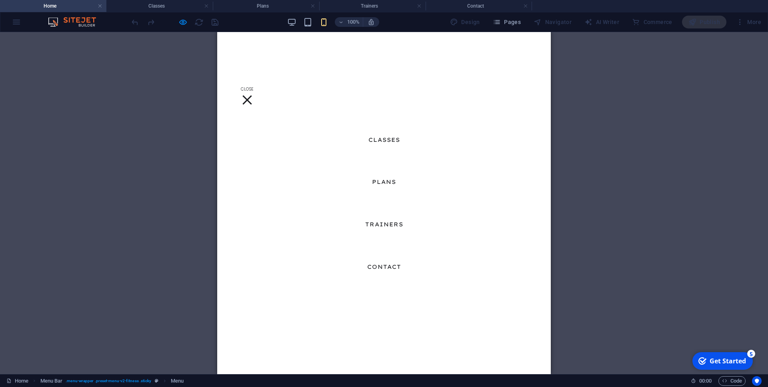
click at [253, 95] on div at bounding box center [247, 100] width 12 height 10
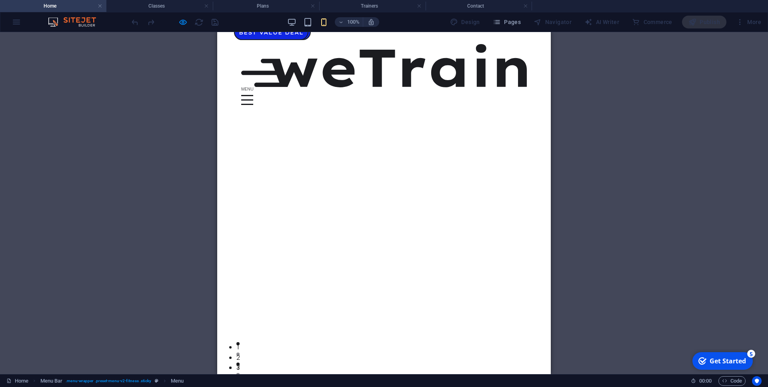
scroll to position [299, 0]
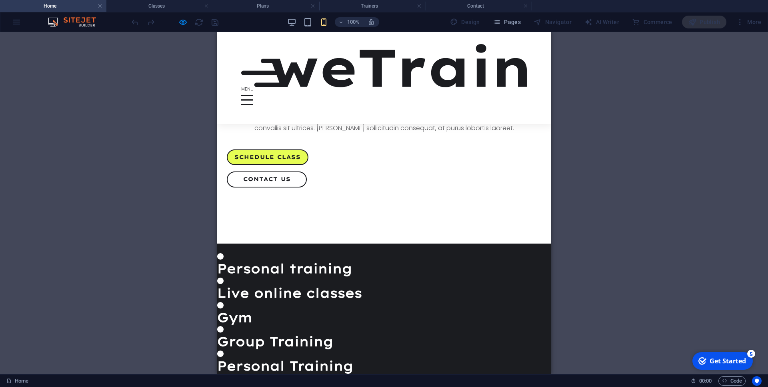
click at [551, 355] on div "Container H1 Unequal Columns Container Menu Bar Menu Bar Menu Container Image C…" at bounding box center [384, 203] width 768 height 342
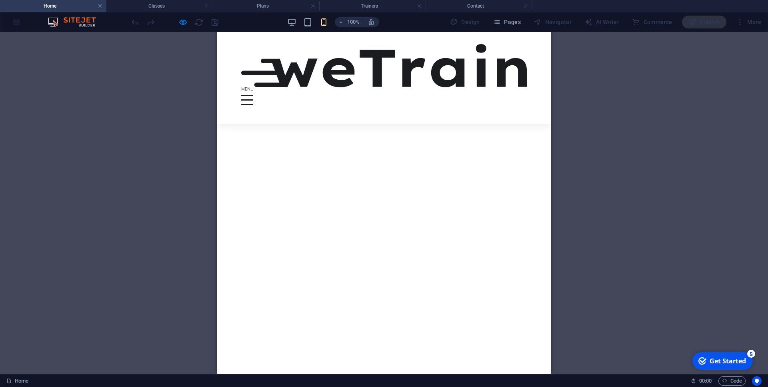
scroll to position [1196, 0]
click at [292, 55] on img at bounding box center [384, 65] width 286 height 43
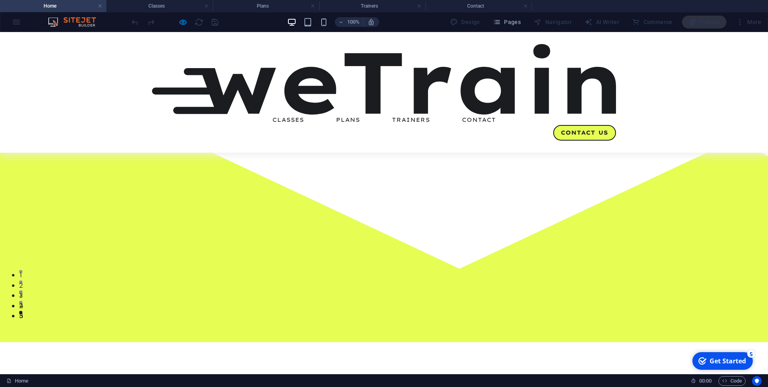
scroll to position [12, 0]
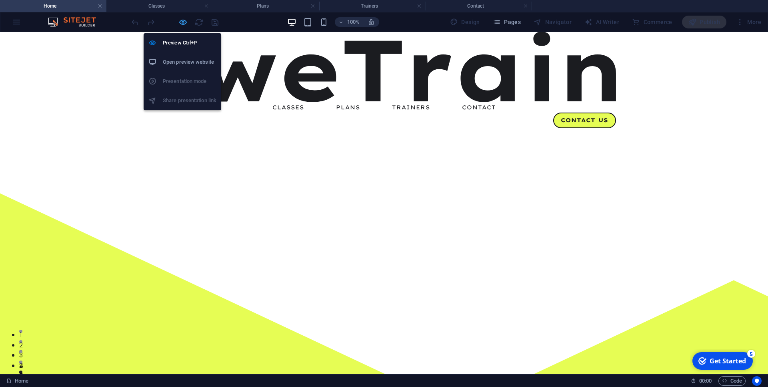
click at [0, 0] on icon "button" at bounding box center [0, 0] width 0 height 0
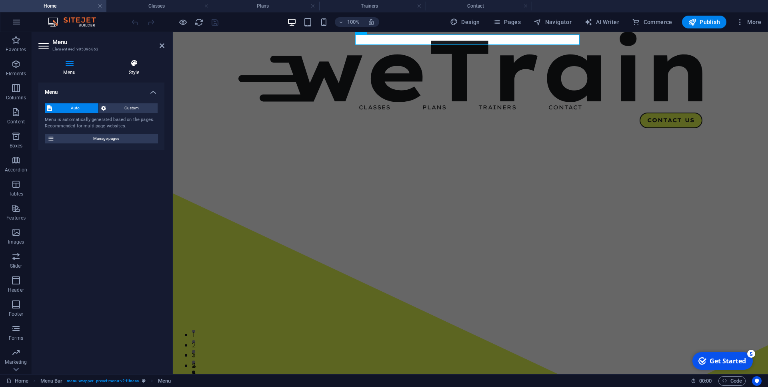
click at [132, 71] on h4 "Style" at bounding box center [134, 67] width 61 height 17
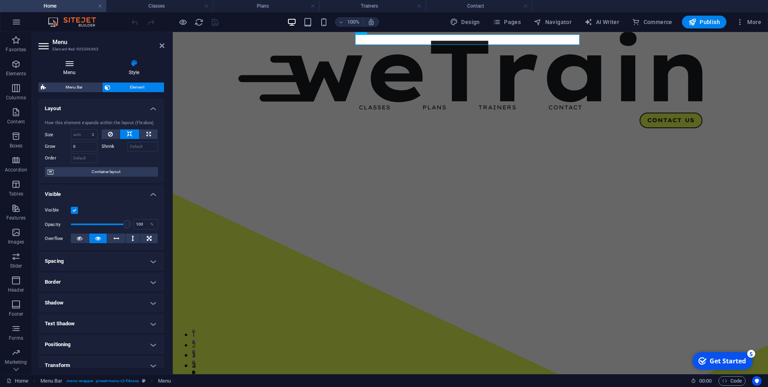
click at [63, 72] on h4 "Menu" at bounding box center [70, 67] width 65 height 17
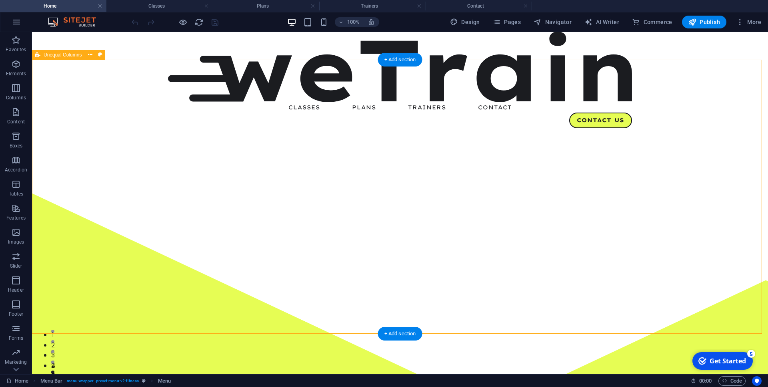
drag, startPoint x: 329, startPoint y: 100, endPoint x: 408, endPoint y: 169, distance: 105.5
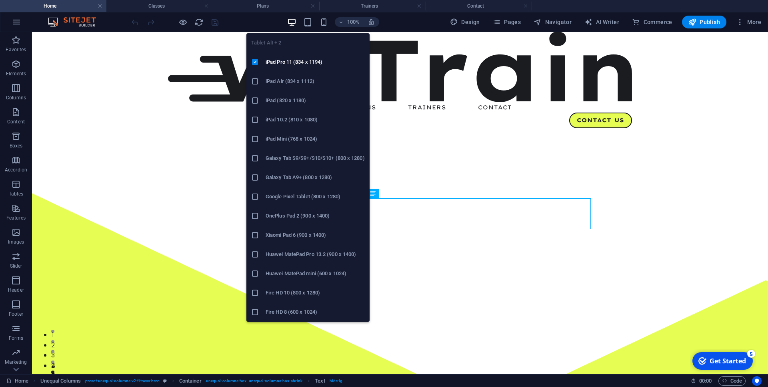
click at [319, 28] on div "Tablet Alt + 2 iPad Pro 11 (834 x 1194) iPad Air (834 x 1112) iPad (820 x 1180)…" at bounding box center [307, 174] width 123 height 295
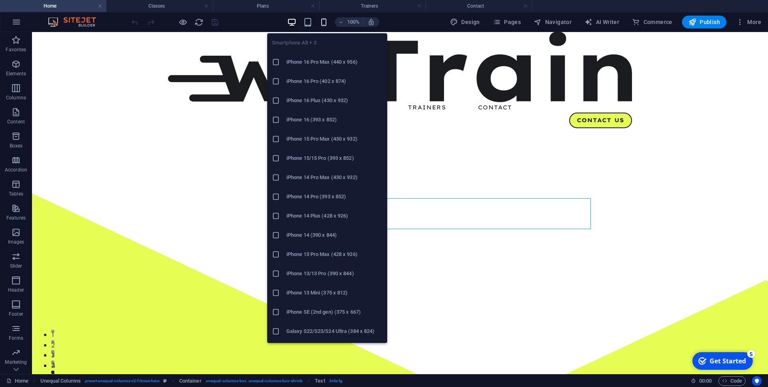
click at [325, 22] on icon "button" at bounding box center [323, 22] width 9 height 9
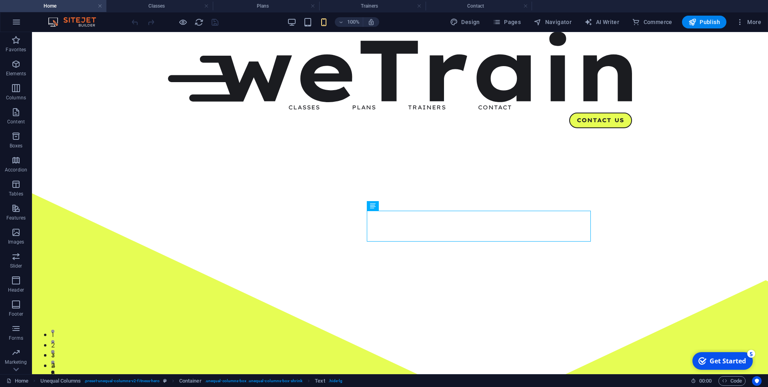
scroll to position [0, 0]
